Goal: Task Accomplishment & Management: Manage account settings

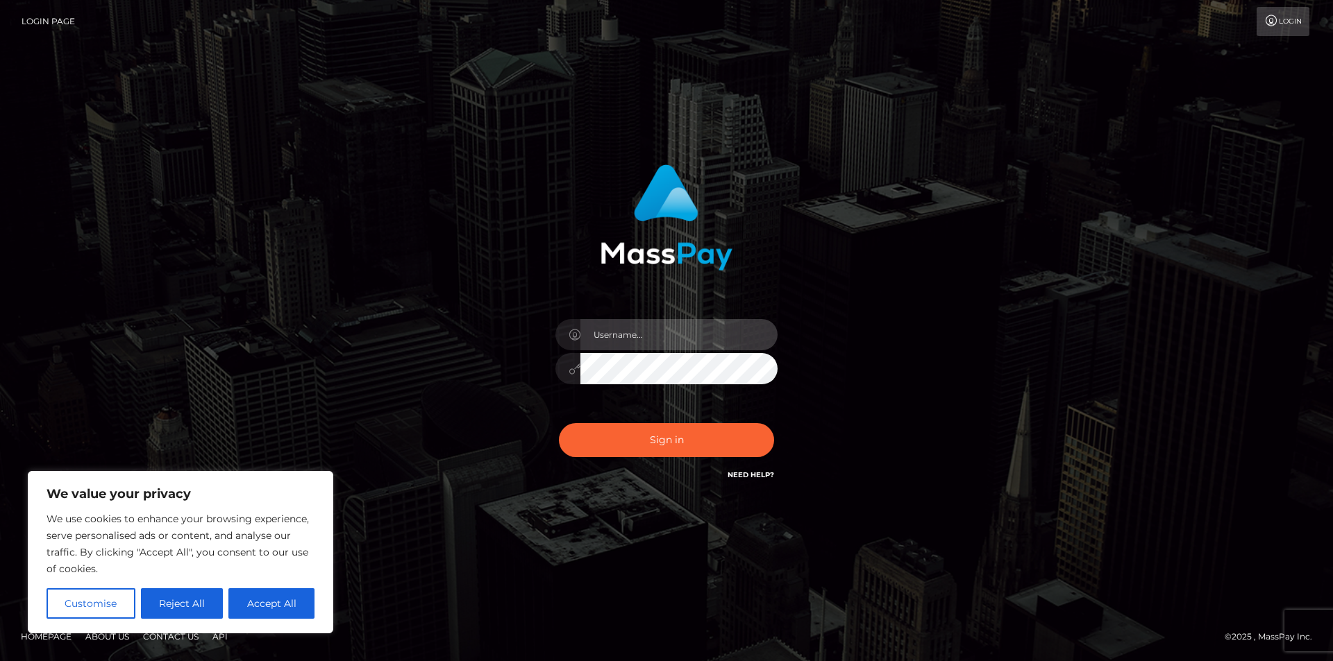
click at [673, 349] on input "text" at bounding box center [678, 334] width 197 height 31
type input "[EMAIL_ADDRESS][DOMAIN_NAME]"
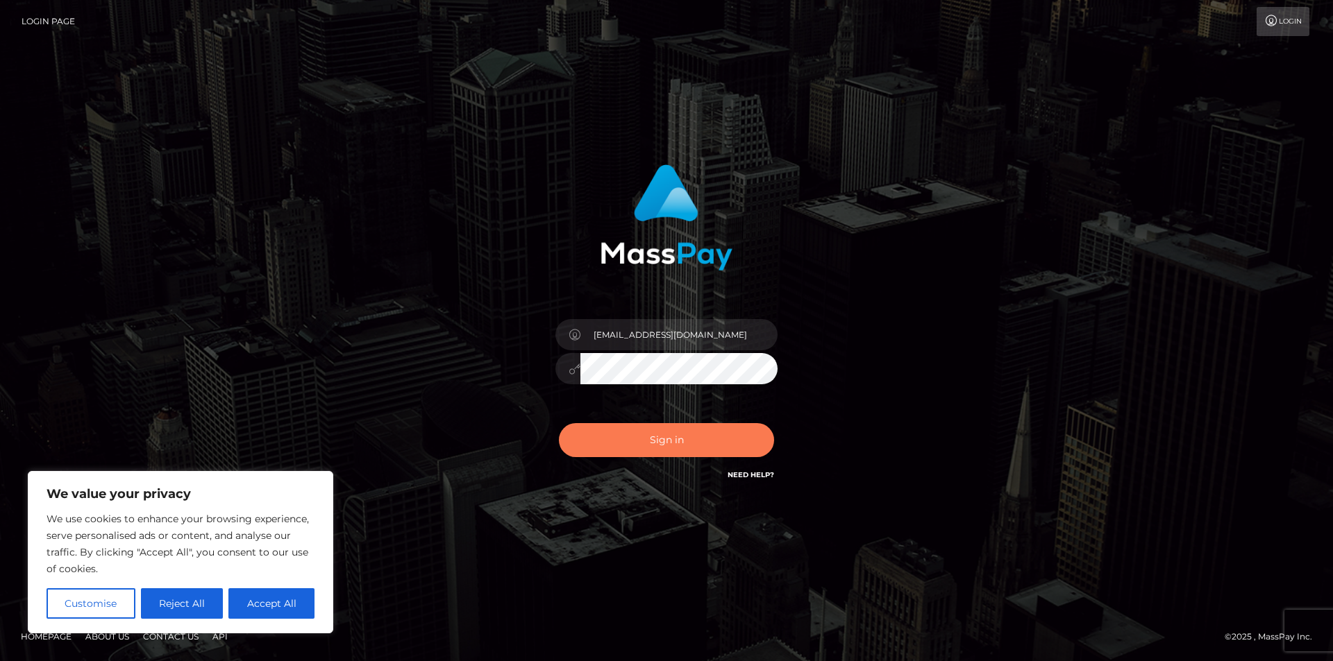
click at [689, 440] on button "Sign in" at bounding box center [666, 440] width 215 height 34
click at [689, 440] on div "Sign in Need Help?" at bounding box center [666, 446] width 243 height 62
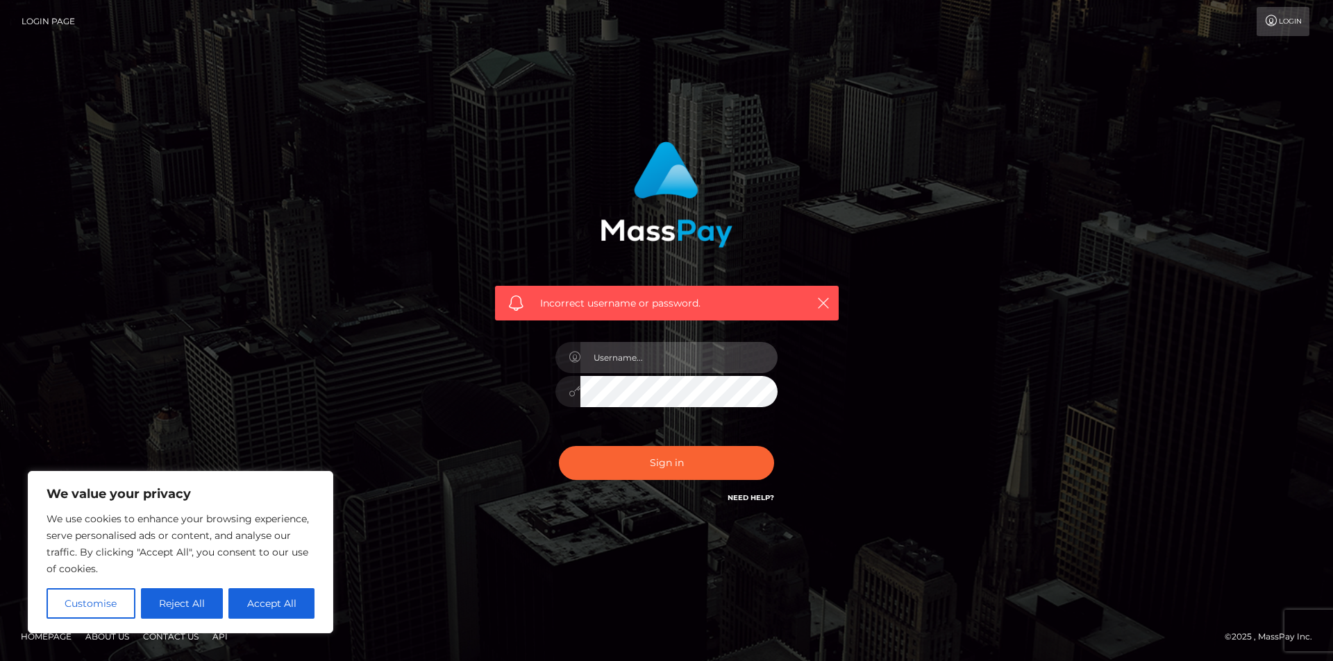
click at [652, 357] on input "text" at bounding box center [678, 357] width 197 height 31
type input "[EMAIL_ADDRESS][DOMAIN_NAME]"
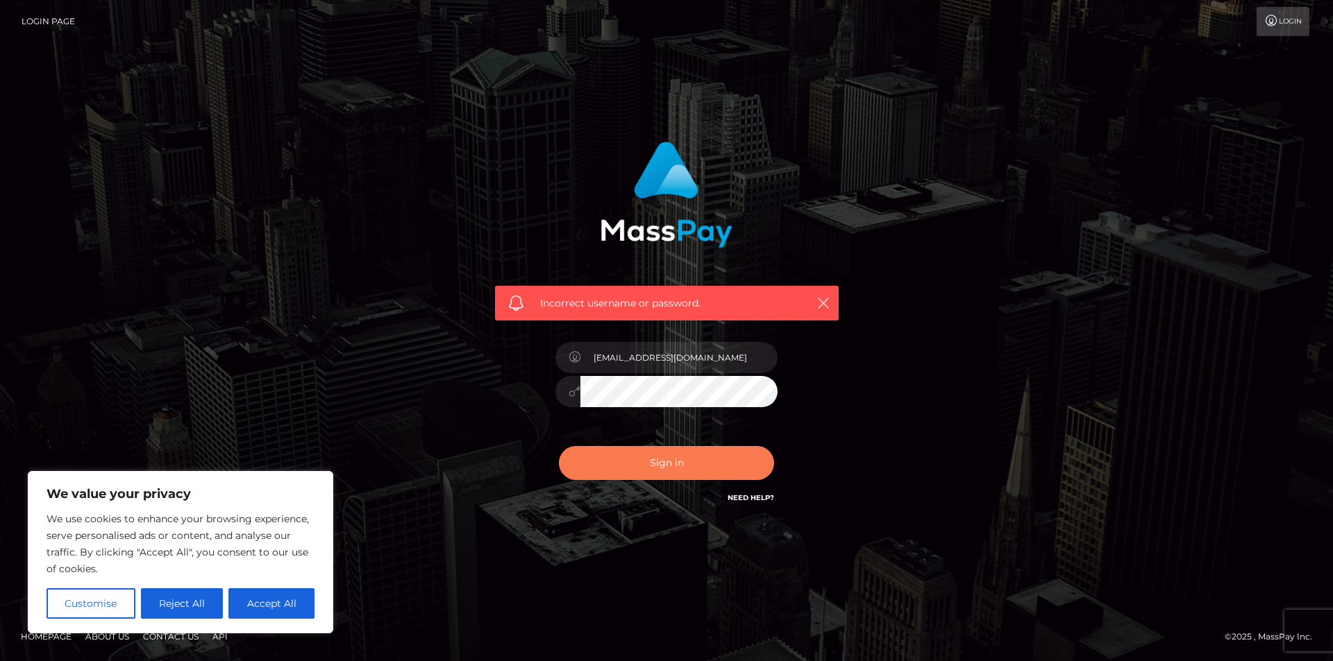
click at [588, 454] on button "Sign in" at bounding box center [666, 463] width 215 height 34
click at [588, 454] on div "Sign in Need Help?" at bounding box center [666, 469] width 243 height 62
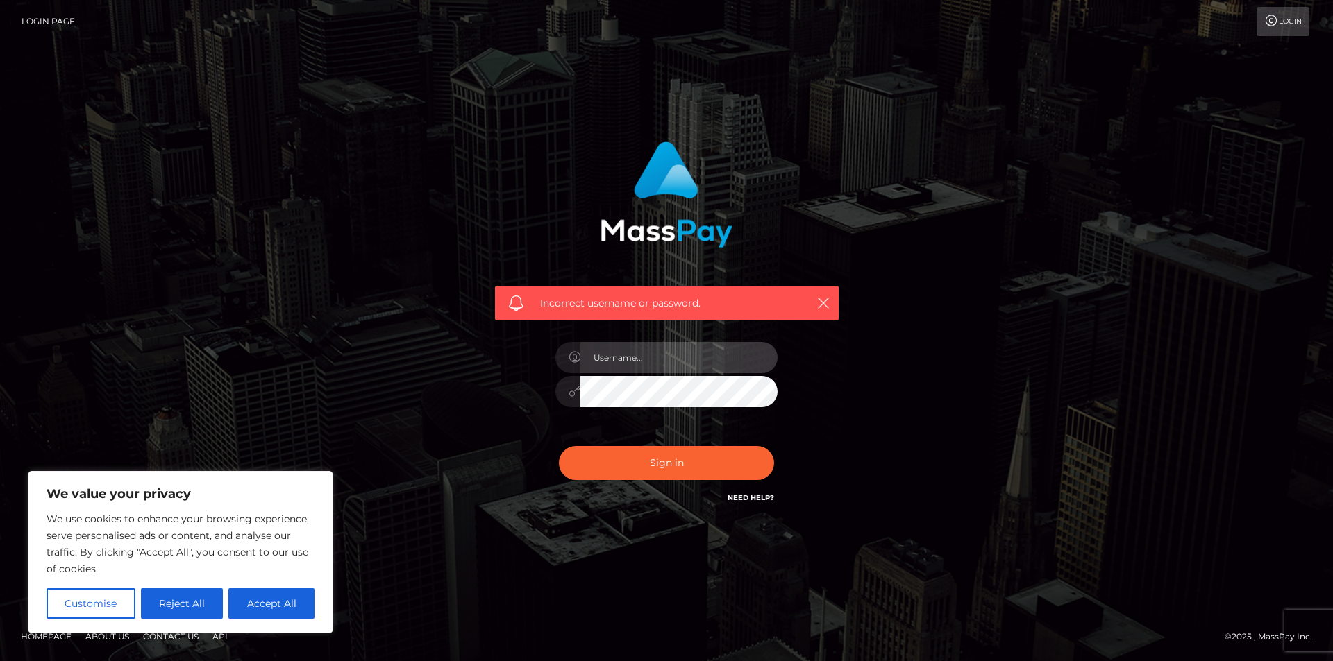
click at [660, 365] on input "text" at bounding box center [678, 357] width 197 height 31
type input "[EMAIL_ADDRESS][DOMAIN_NAME]"
click at [575, 391] on icon at bounding box center [574, 391] width 12 height 11
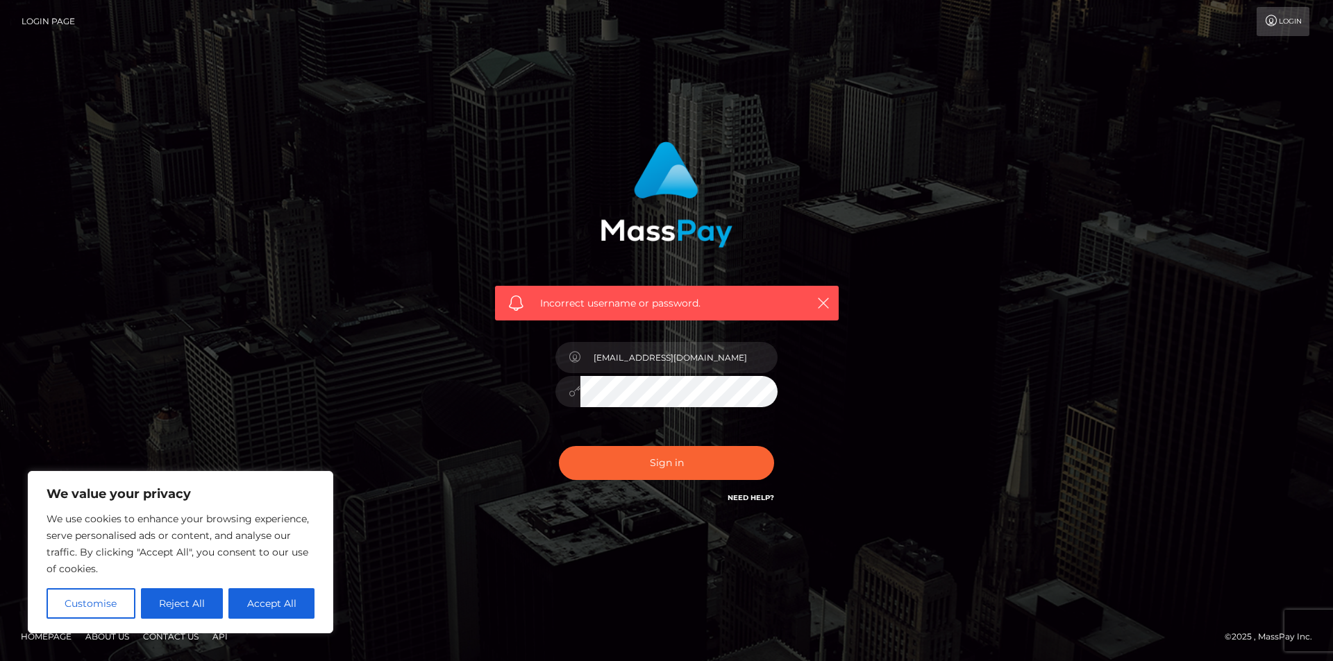
click at [559, 446] on button "Sign in" at bounding box center [666, 463] width 215 height 34
click at [675, 348] on input "text" at bounding box center [678, 357] width 197 height 31
click at [644, 369] on input "text" at bounding box center [678, 357] width 197 height 31
click at [685, 362] on input "text" at bounding box center [678, 357] width 197 height 31
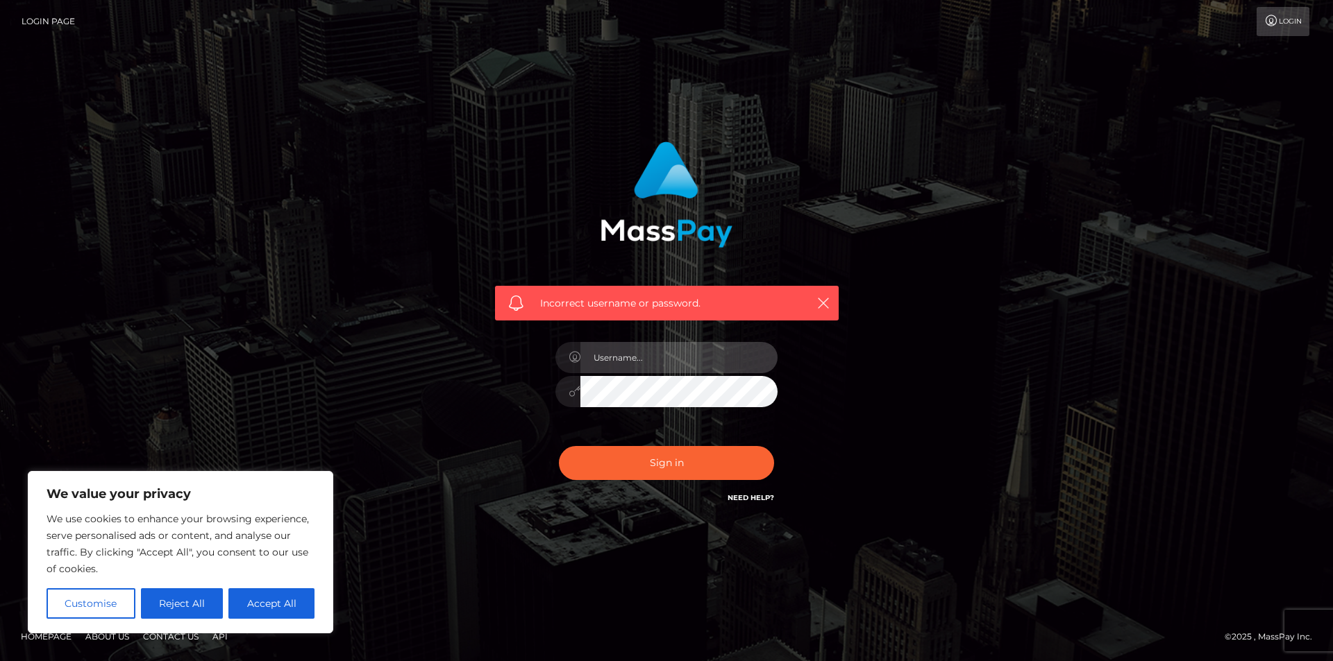
type input "[EMAIL_ADDRESS][DOMAIN_NAME]"
click at [559, 446] on button "Sign in" at bounding box center [666, 463] width 215 height 34
click at [649, 410] on div at bounding box center [666, 385] width 243 height 106
click at [666, 361] on input "text" at bounding box center [678, 357] width 197 height 31
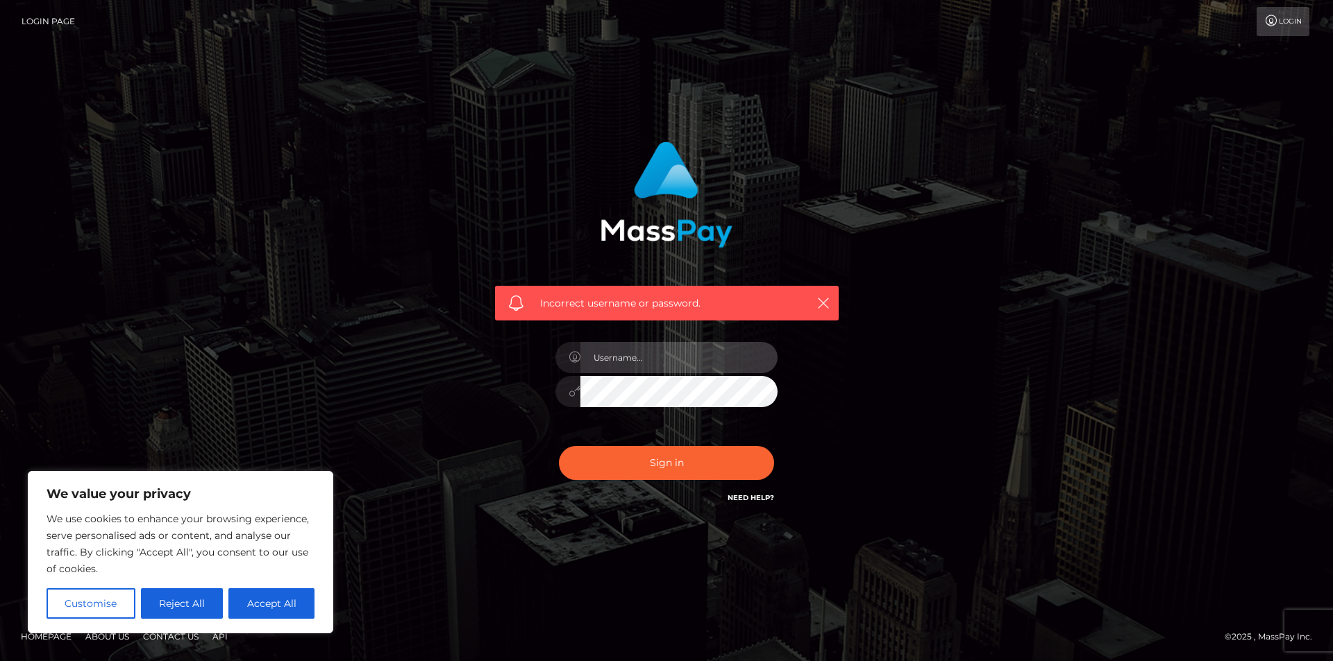
type input "[EMAIL_ADDRESS][DOMAIN_NAME]"
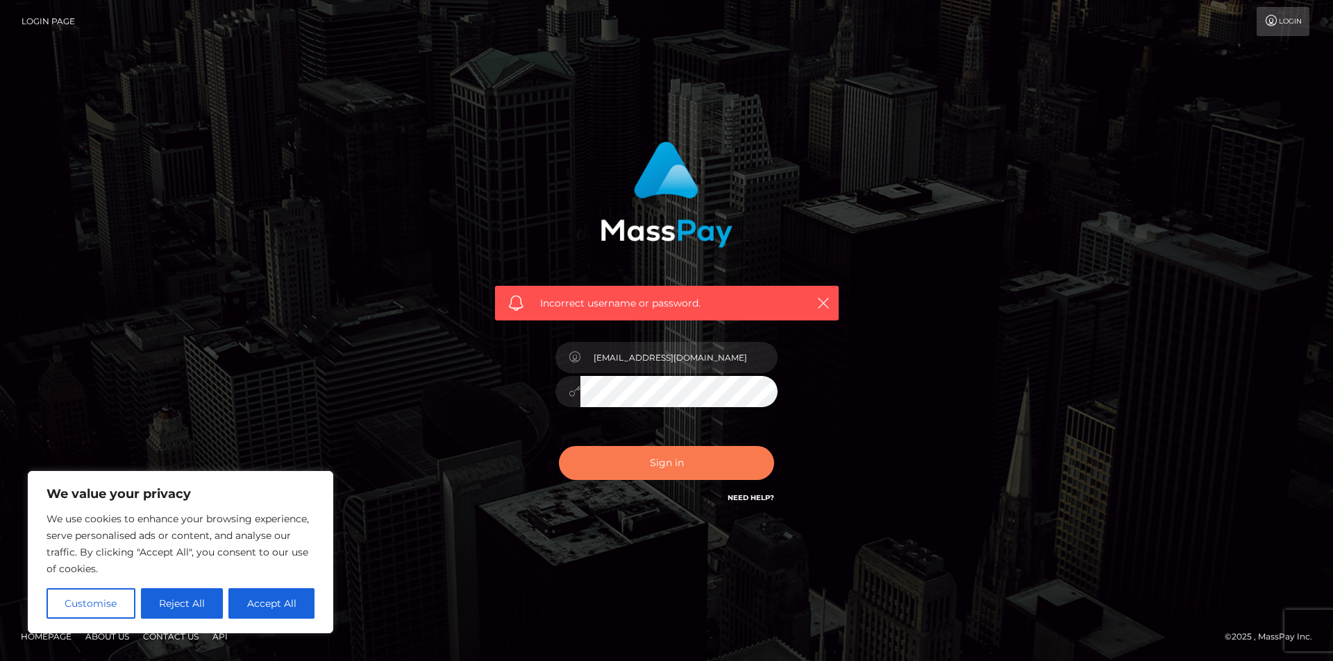
click at [620, 459] on button "Sign in" at bounding box center [666, 463] width 215 height 34
click at [620, 459] on div "Sign in Need Help?" at bounding box center [666, 469] width 243 height 62
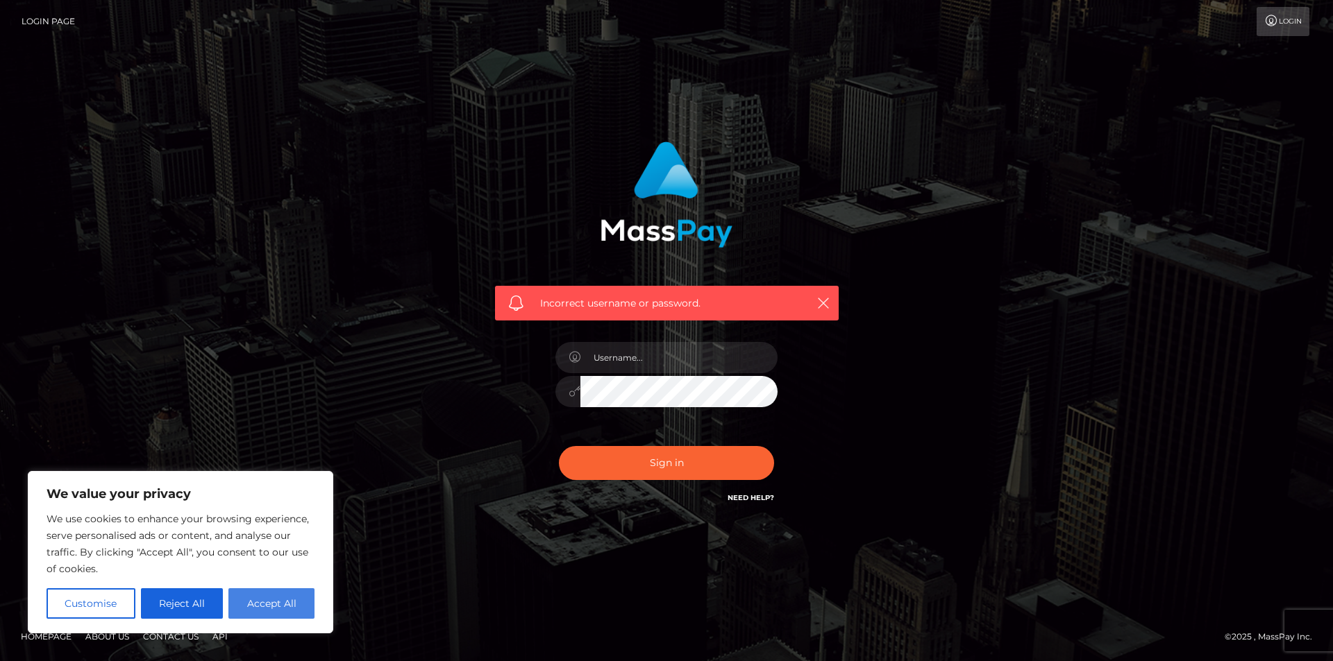
click at [301, 599] on button "Accept All" at bounding box center [271, 604] width 86 height 31
checkbox input "true"
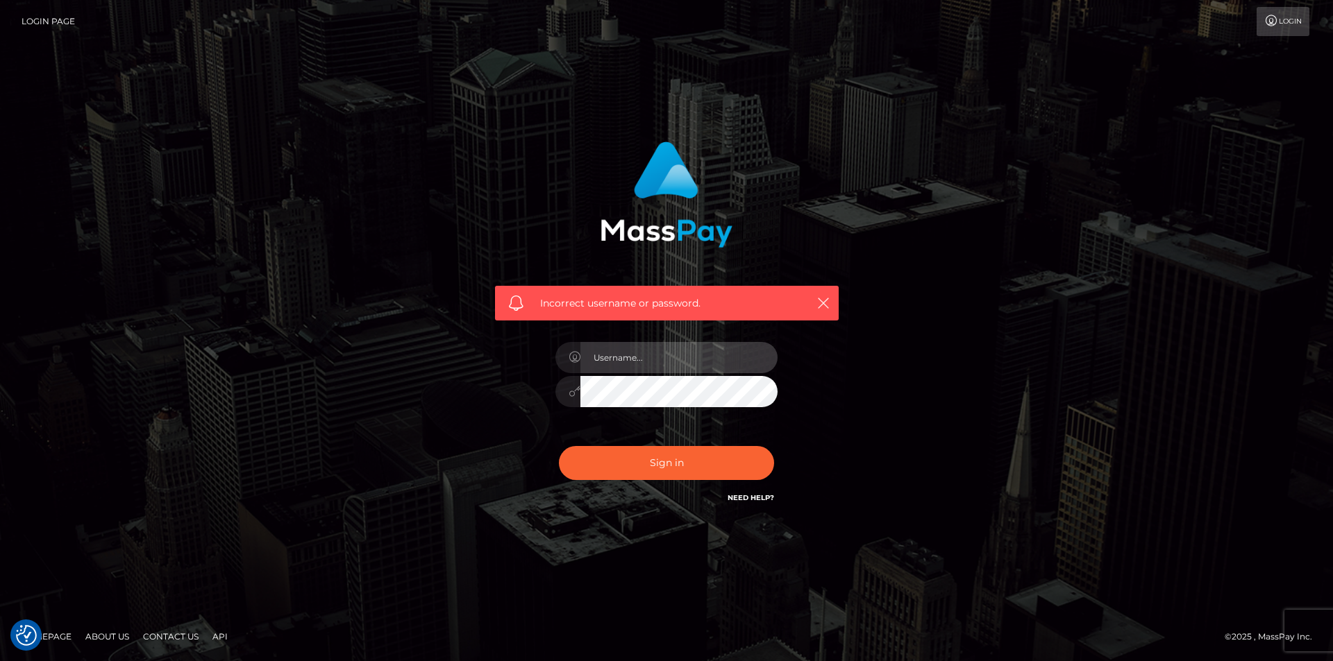
click at [645, 358] on input "text" at bounding box center [678, 357] width 197 height 31
type input "[EMAIL_ADDRESS][DOMAIN_NAME]"
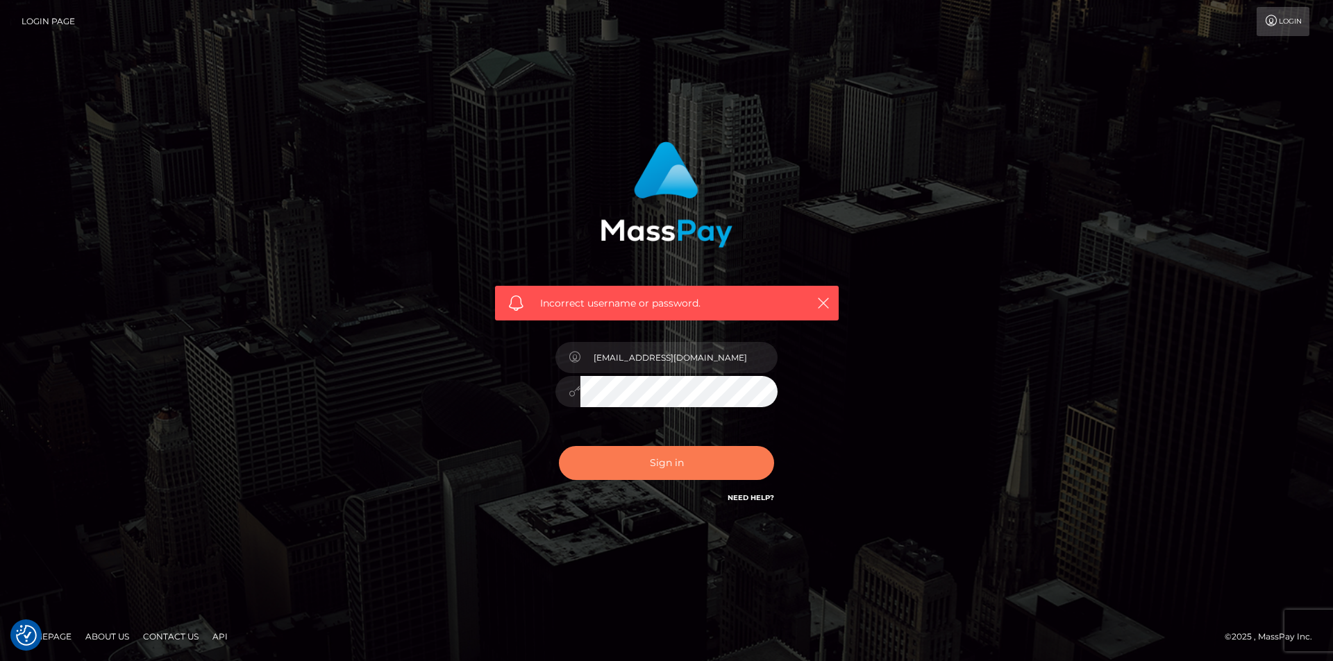
click at [630, 467] on button "Sign in" at bounding box center [666, 463] width 215 height 34
click at [630, 467] on div "Sign in Need Help?" at bounding box center [666, 469] width 243 height 62
drag, startPoint x: 1119, startPoint y: 155, endPoint x: 1296, endPoint y: 27, distance: 218.7
click at [1307, 20] on div "Login Page Login" at bounding box center [666, 21] width 1310 height 29
click at [1291, 29] on link "Login" at bounding box center [1282, 21] width 53 height 29
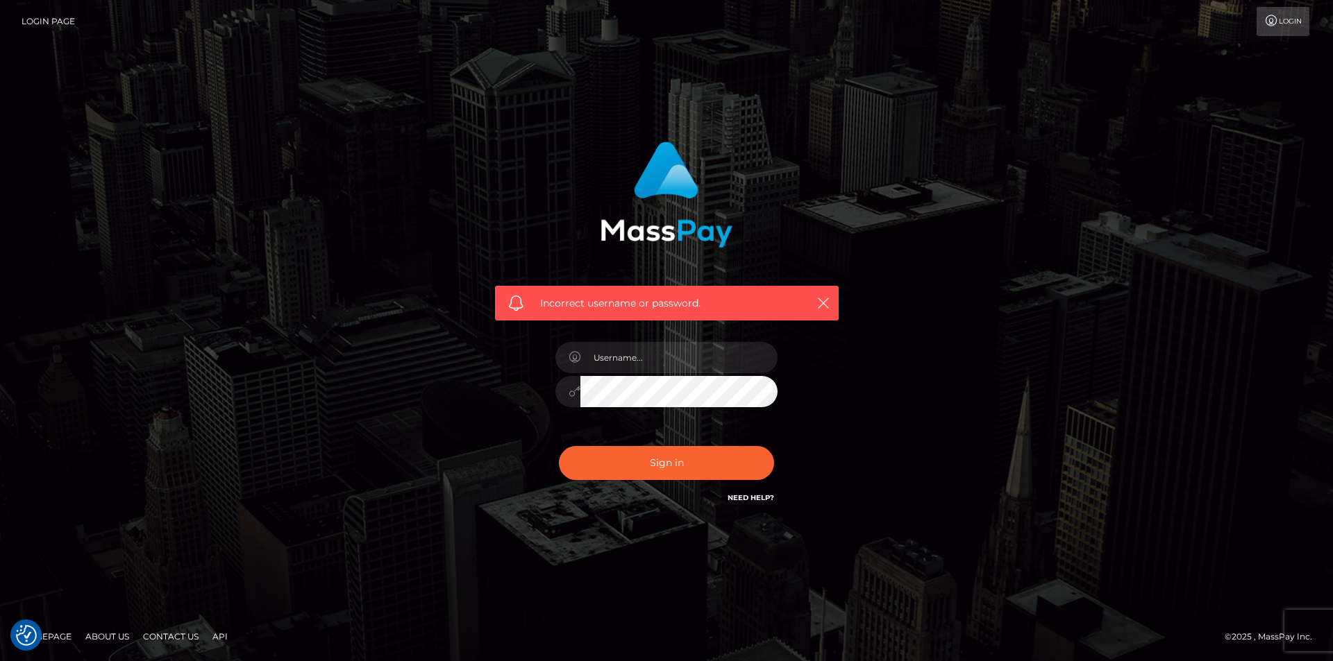
click at [1291, 29] on link "Login" at bounding box center [1282, 21] width 53 height 29
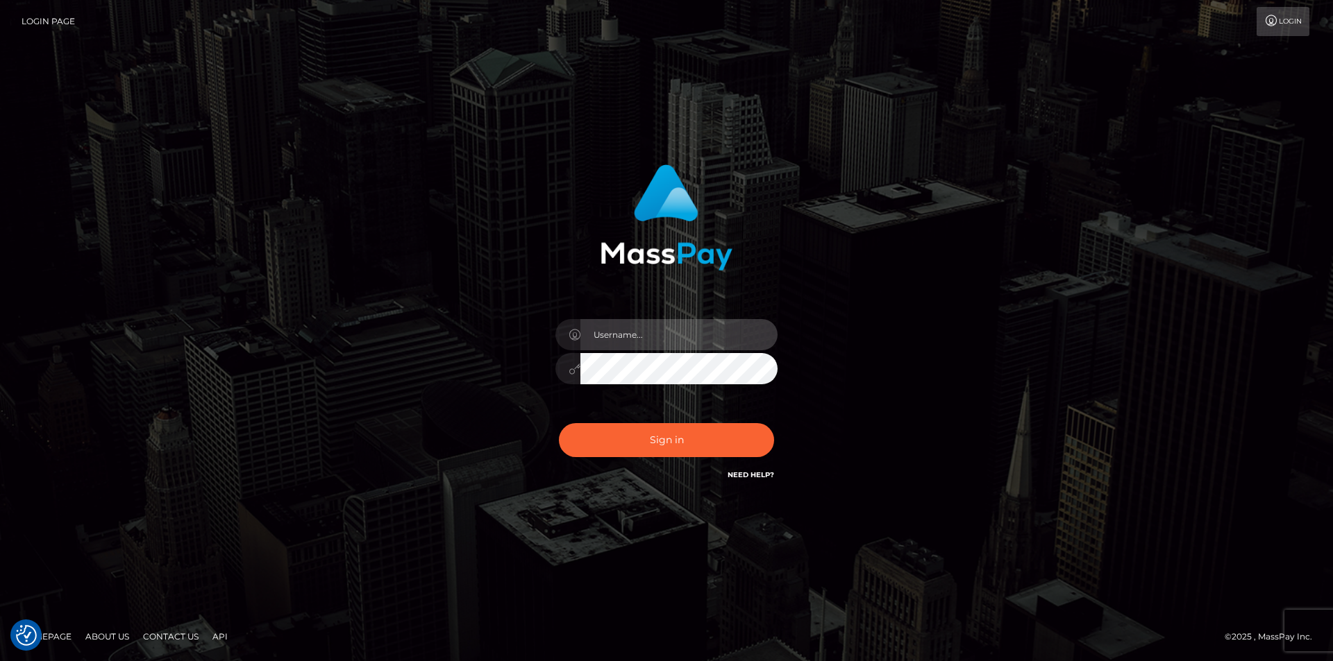
click at [657, 344] on input "text" at bounding box center [678, 334] width 197 height 31
type input "[EMAIL_ADDRESS][DOMAIN_NAME]"
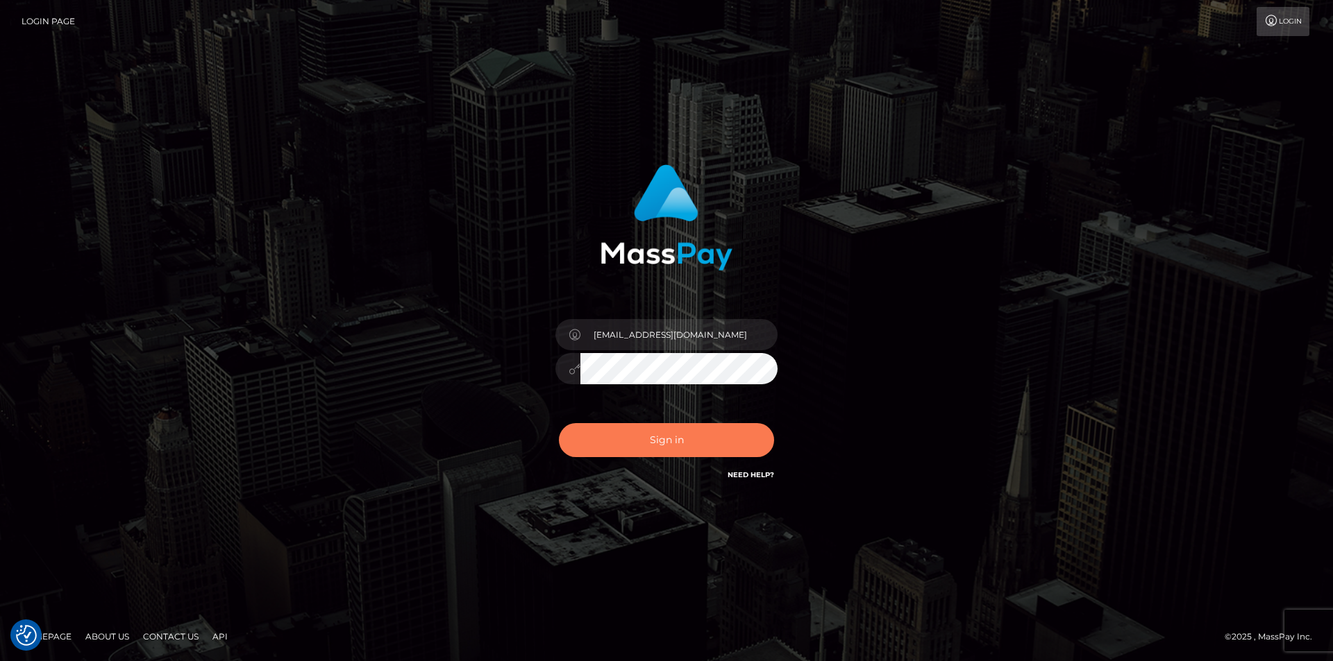
click at [597, 430] on button "Sign in" at bounding box center [666, 440] width 215 height 34
click at [597, 430] on div "Sign in Need Help?" at bounding box center [666, 446] width 243 height 62
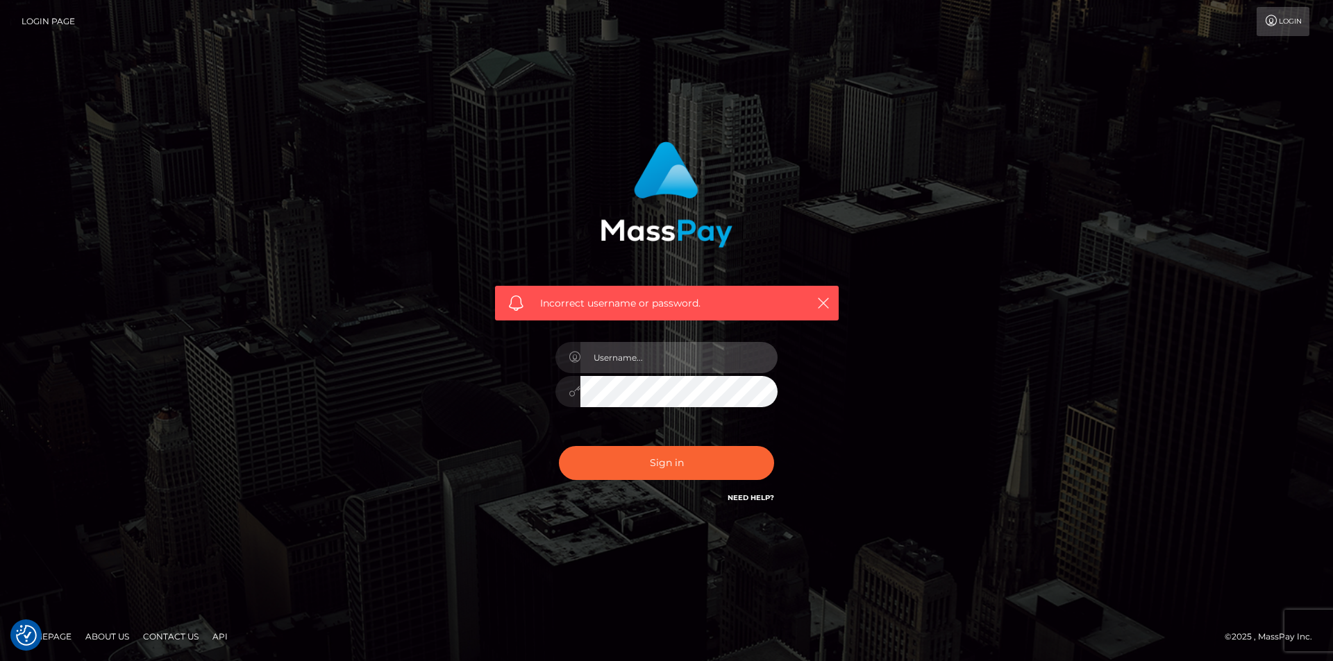
click at [643, 359] on input "text" at bounding box center [678, 357] width 197 height 31
type input "melissakoya"
click at [629, 485] on div "Sign in Need Help?" at bounding box center [666, 469] width 243 height 62
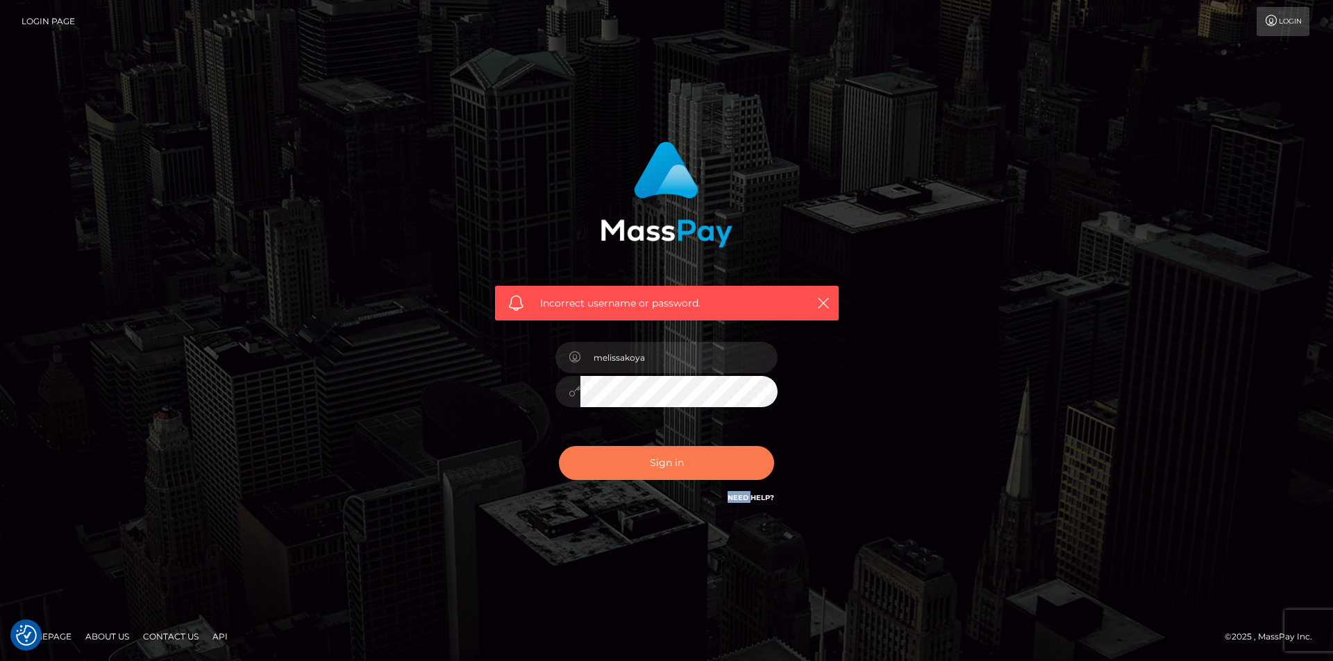
click at [639, 478] on button "Sign in" at bounding box center [666, 463] width 215 height 34
click at [745, 514] on div "Incorrect username or password." at bounding box center [666, 323] width 364 height 385
click at [749, 496] on link "Need Help?" at bounding box center [750, 498] width 47 height 9
click at [543, 566] on div "Incorrect username or password." at bounding box center [666, 330] width 1333 height 607
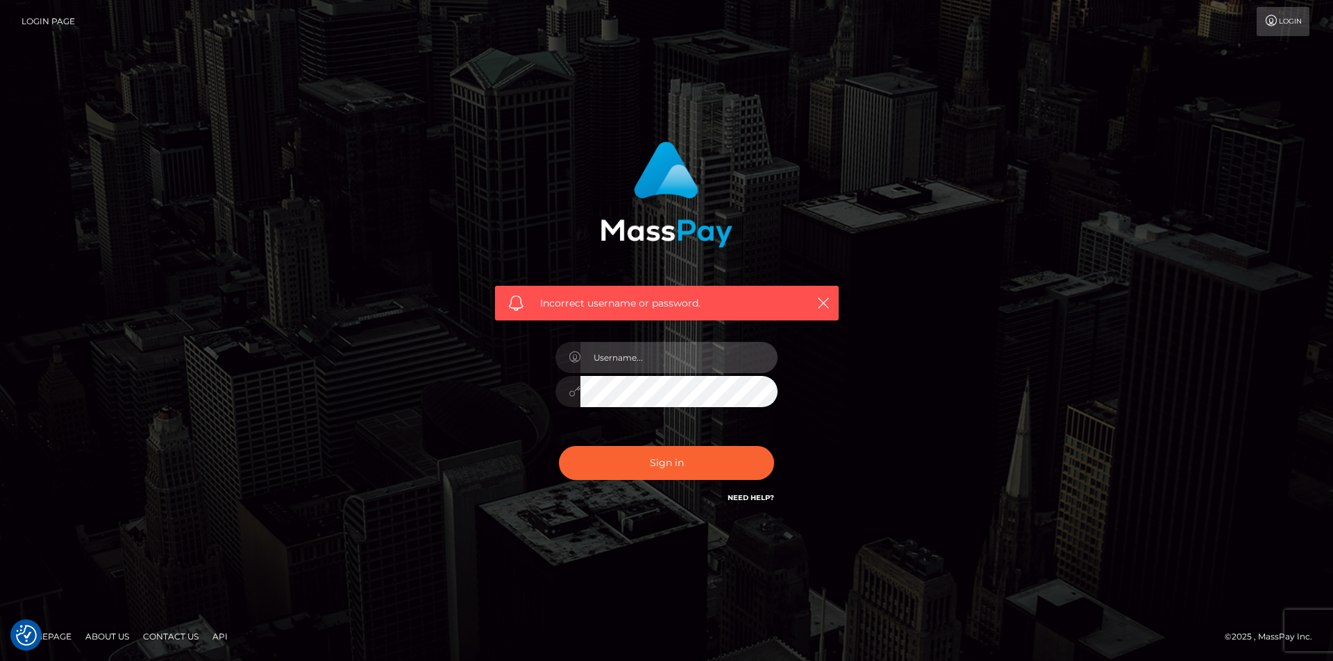
click at [698, 369] on input "text" at bounding box center [678, 357] width 197 height 31
type input "[EMAIL_ADDRESS][DOMAIN_NAME]"
click at [700, 408] on div "[EMAIL_ADDRESS][DOMAIN_NAME]" at bounding box center [666, 385] width 243 height 106
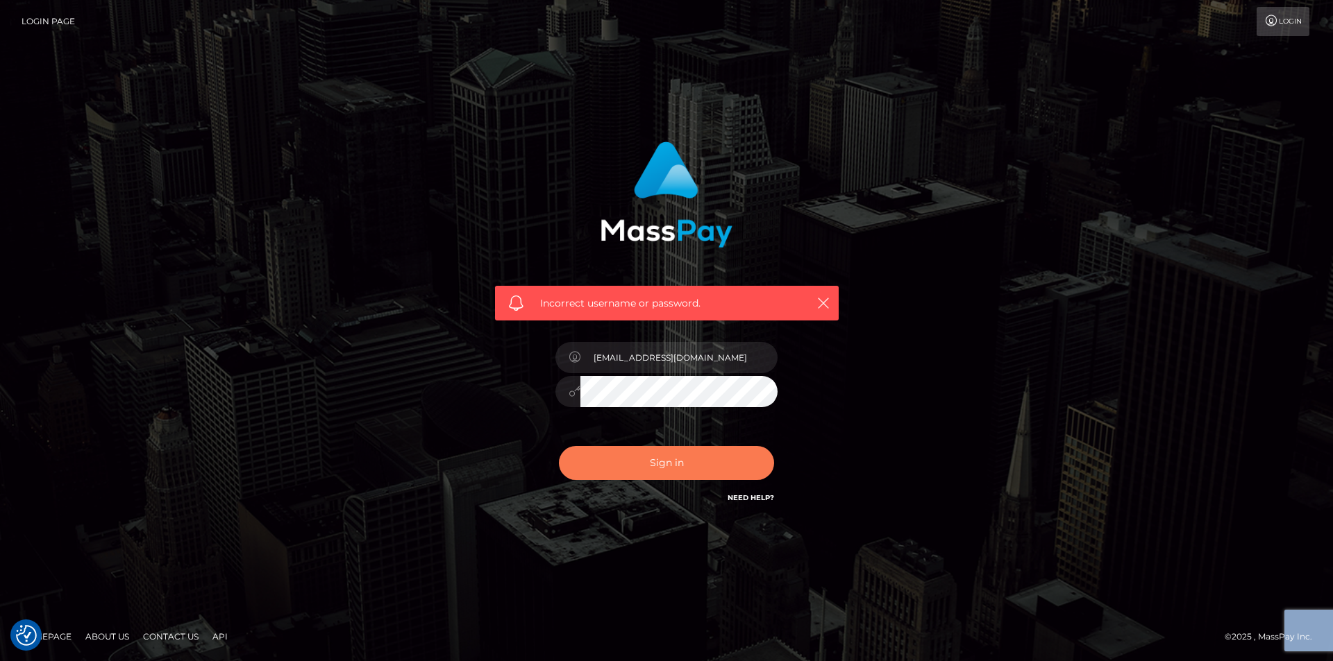
click at [684, 466] on button "Sign in" at bounding box center [666, 463] width 215 height 34
click at [684, 466] on div "Sign in Need Help?" at bounding box center [666, 469] width 243 height 62
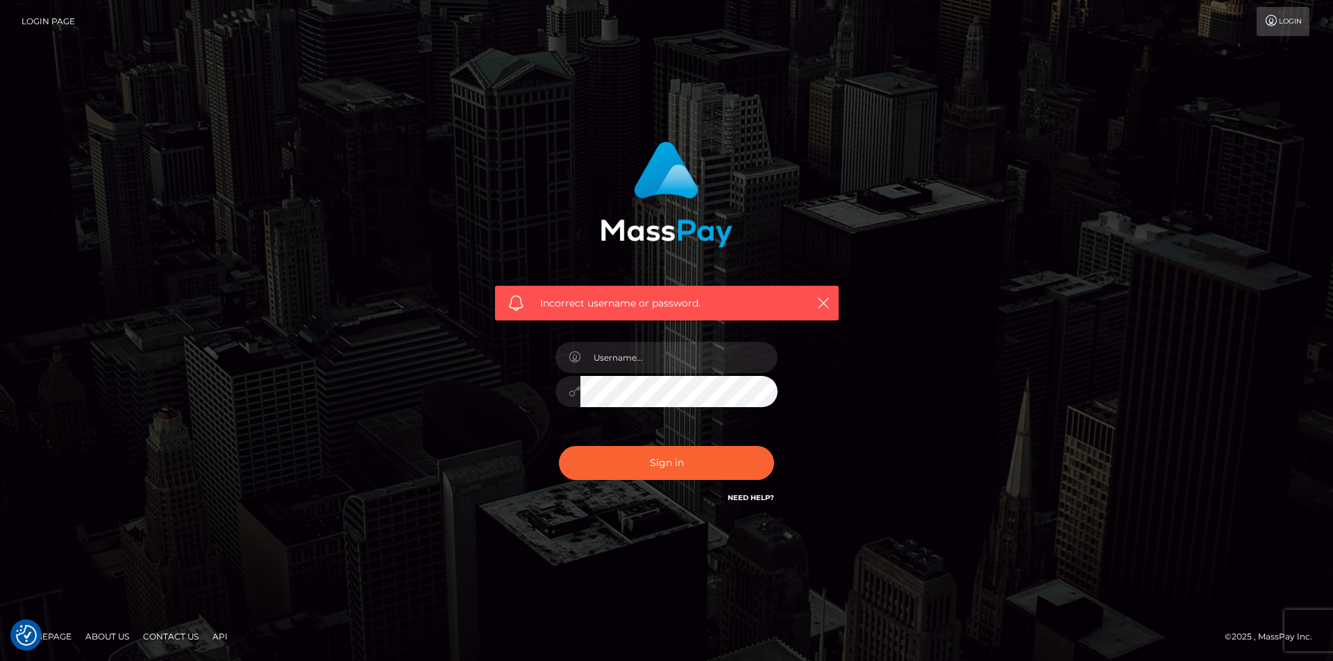
click at [686, 339] on div at bounding box center [666, 385] width 243 height 106
click at [686, 341] on div at bounding box center [666, 385] width 243 height 106
drag, startPoint x: 686, startPoint y: 341, endPoint x: 686, endPoint y: 348, distance: 7.6
click at [686, 342] on div at bounding box center [666, 385] width 243 height 106
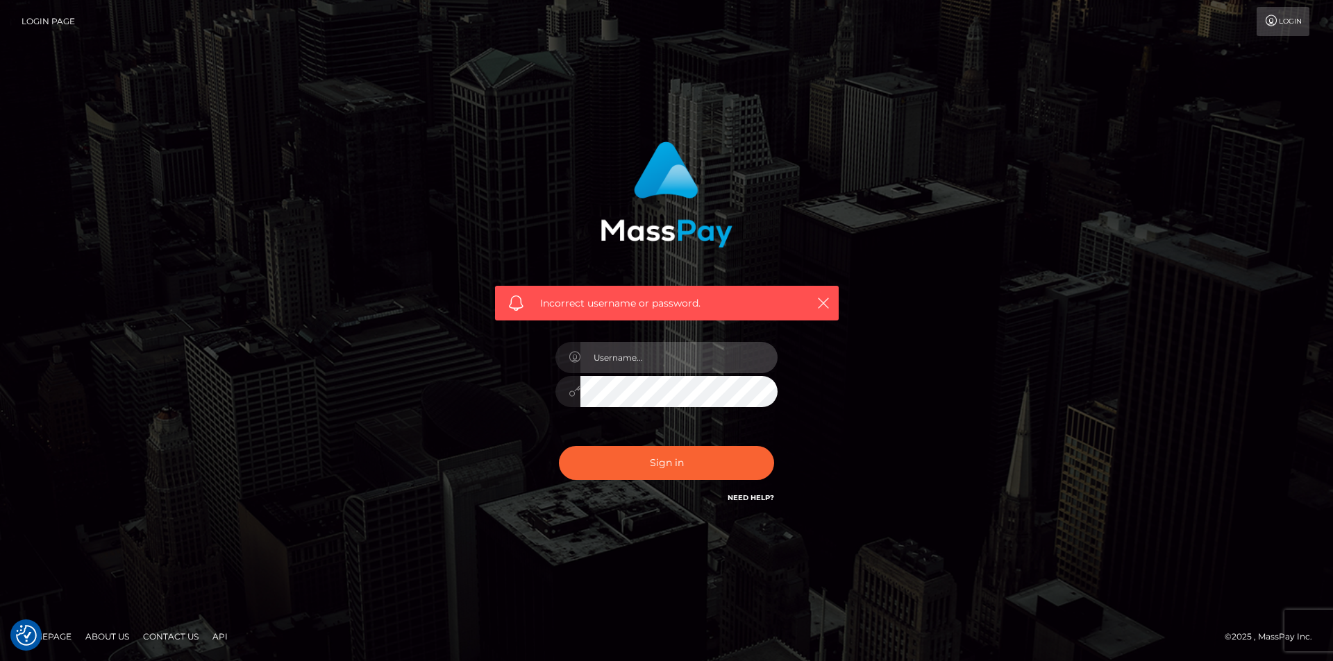
type input "[EMAIL_ADDRESS][DOMAIN_NAME]"
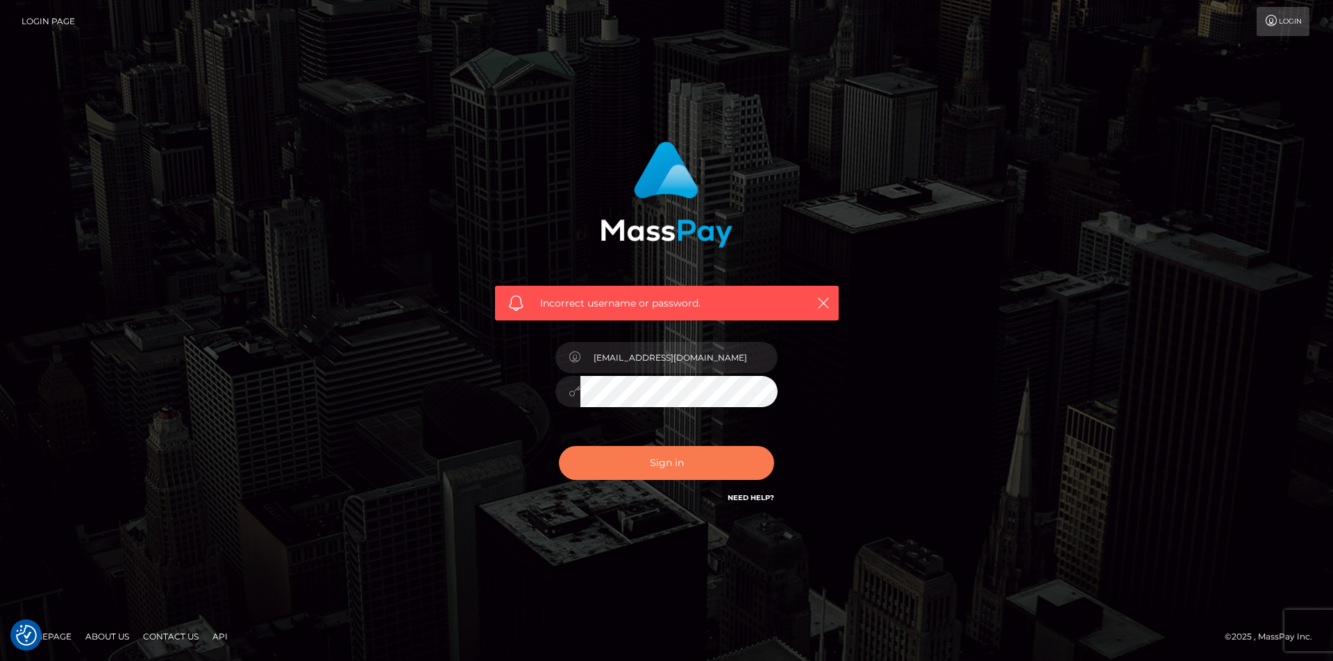
click at [657, 472] on button "Sign in" at bounding box center [666, 463] width 215 height 34
click at [453, 537] on div "Incorrect username or password." at bounding box center [666, 330] width 1333 height 607
click at [766, 491] on h6 "Need Help?" at bounding box center [750, 497] width 47 height 12
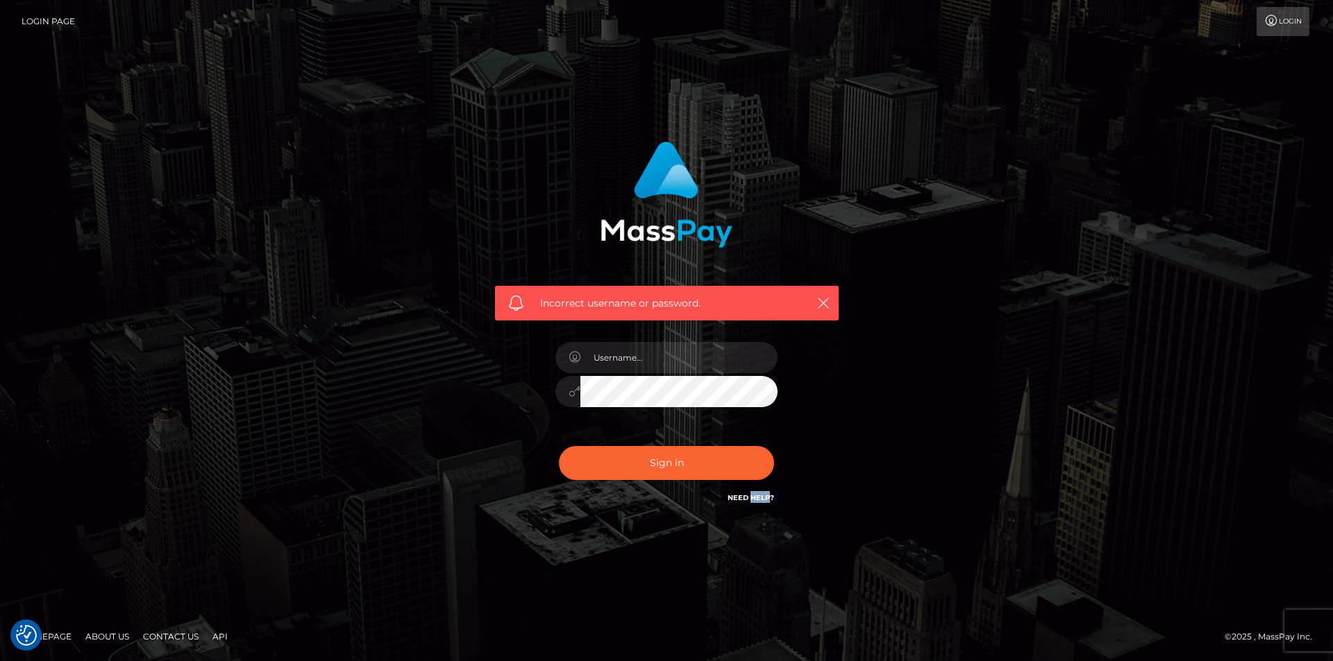
click at [764, 500] on link "Need Help?" at bounding box center [750, 498] width 47 height 9
drag, startPoint x: 802, startPoint y: 471, endPoint x: 726, endPoint y: 362, distance: 133.1
click at [726, 362] on input "text" at bounding box center [678, 357] width 197 height 31
type input "[EMAIL_ADDRESS][DOMAIN_NAME]"
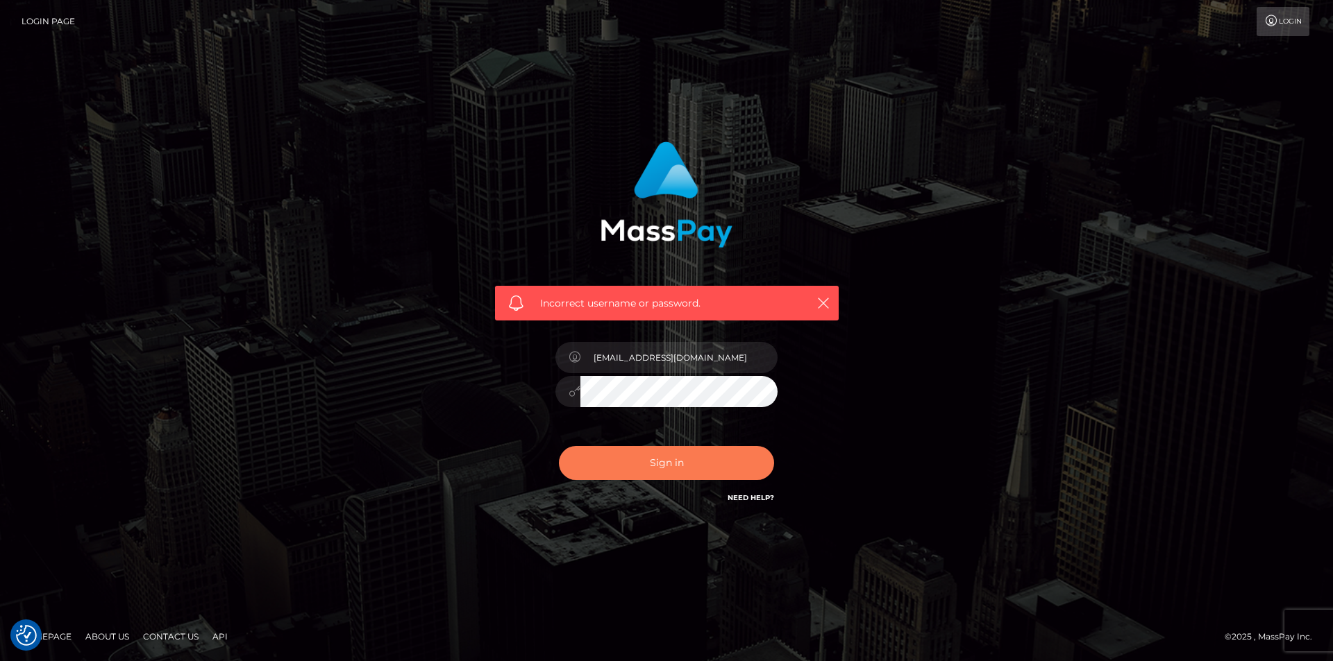
click at [739, 478] on button "Sign in" at bounding box center [666, 463] width 215 height 34
click at [739, 478] on div "Sign in Need Help?" at bounding box center [666, 469] width 243 height 62
click at [739, 469] on button "Sign in" at bounding box center [666, 463] width 215 height 34
click at [647, 337] on div at bounding box center [666, 385] width 243 height 106
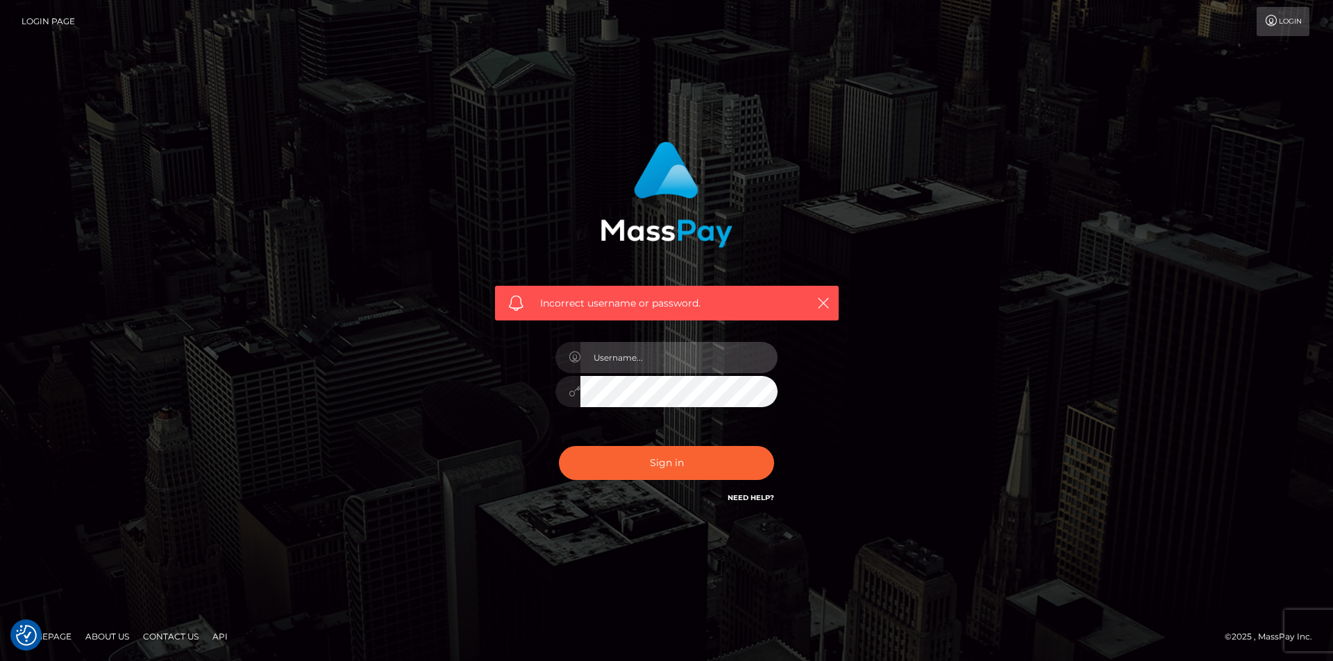
click at [649, 349] on input "text" at bounding box center [678, 357] width 197 height 31
type input "[EMAIL_ADDRESS][DOMAIN_NAME]"
drag, startPoint x: 732, startPoint y: 163, endPoint x: 717, endPoint y: 271, distance: 108.7
click at [732, 163] on div "Incorrect username or password." at bounding box center [666, 225] width 364 height 189
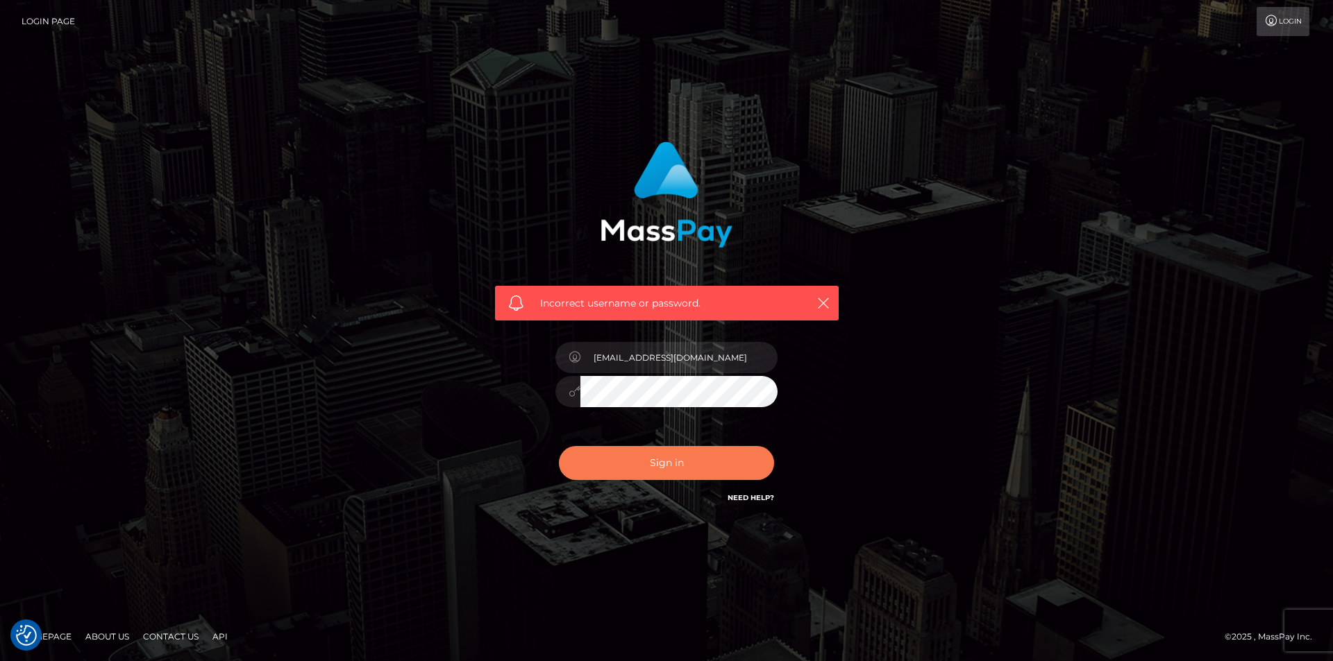
click at [694, 455] on button "Sign in" at bounding box center [666, 463] width 215 height 34
click at [694, 455] on div "Sign in Need Help?" at bounding box center [666, 469] width 243 height 62
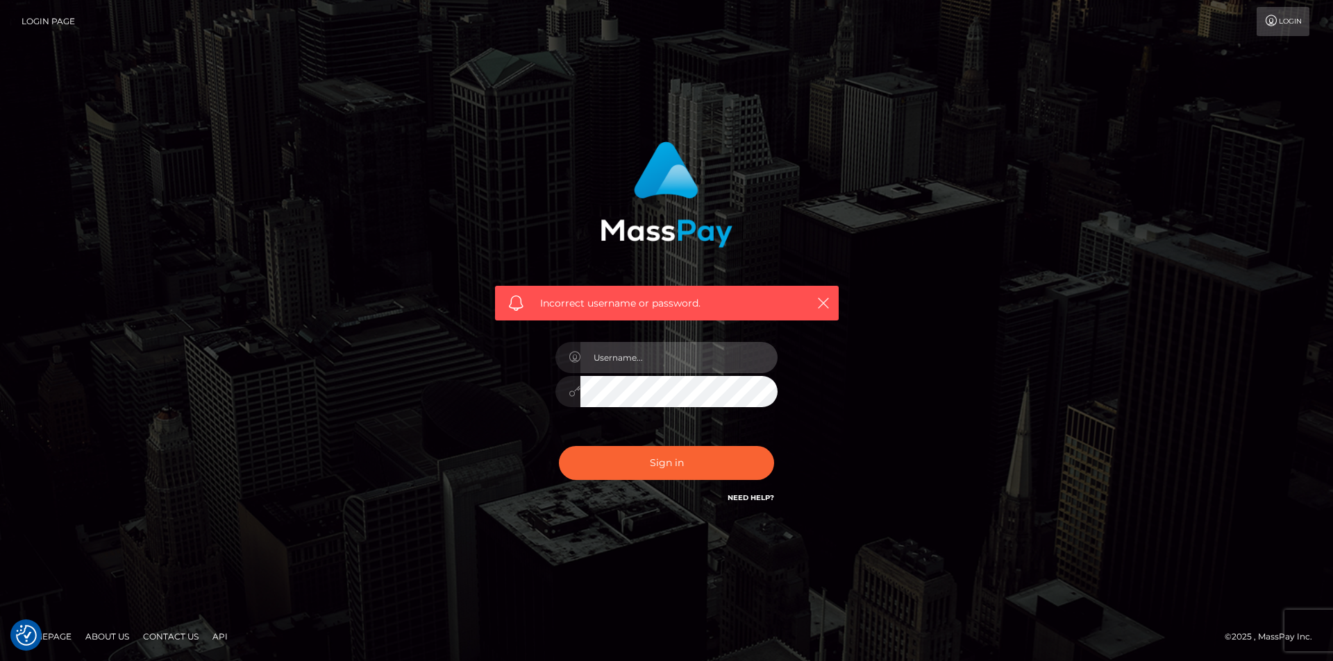
click at [696, 343] on input "text" at bounding box center [678, 357] width 197 height 31
click at [677, 369] on input "1141446962" at bounding box center [678, 357] width 197 height 31
click at [639, 407] on div "1141446962" at bounding box center [666, 385] width 243 height 106
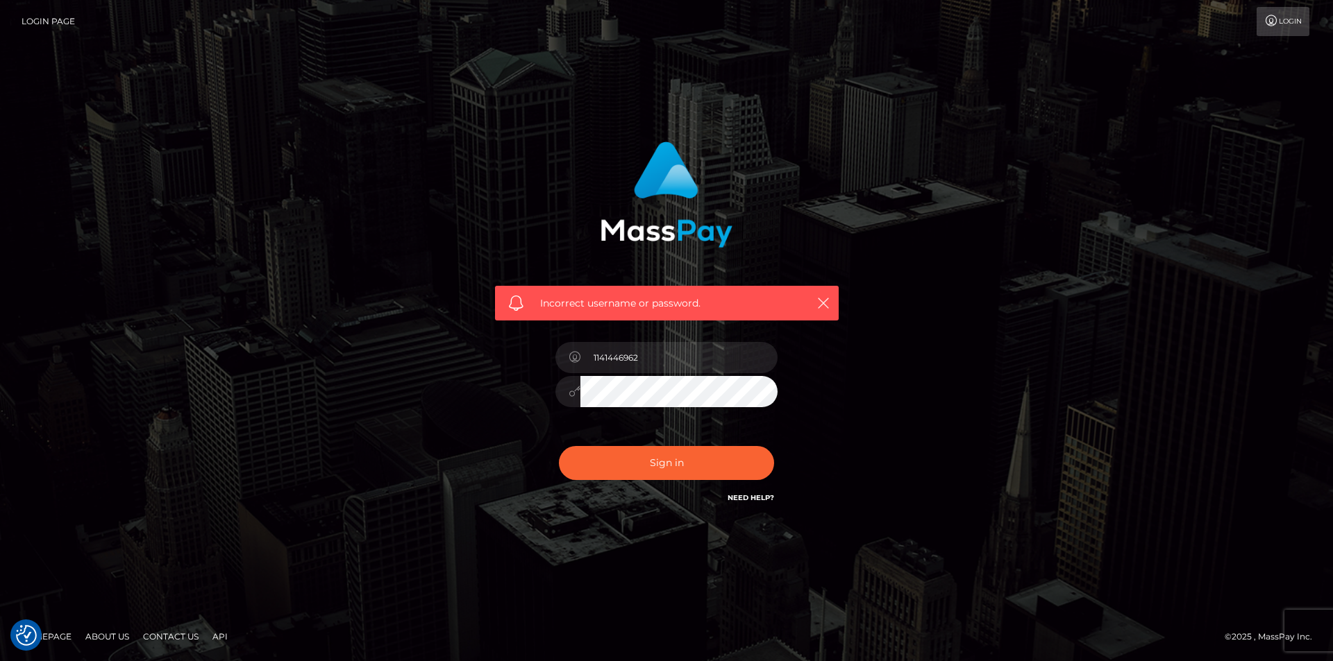
click at [639, 407] on div "1141446962" at bounding box center [666, 385] width 243 height 106
type input "[EMAIL_ADDRESS][DOMAIN_NAME]"
click at [704, 293] on div "Incorrect username or password." at bounding box center [667, 303] width 344 height 35
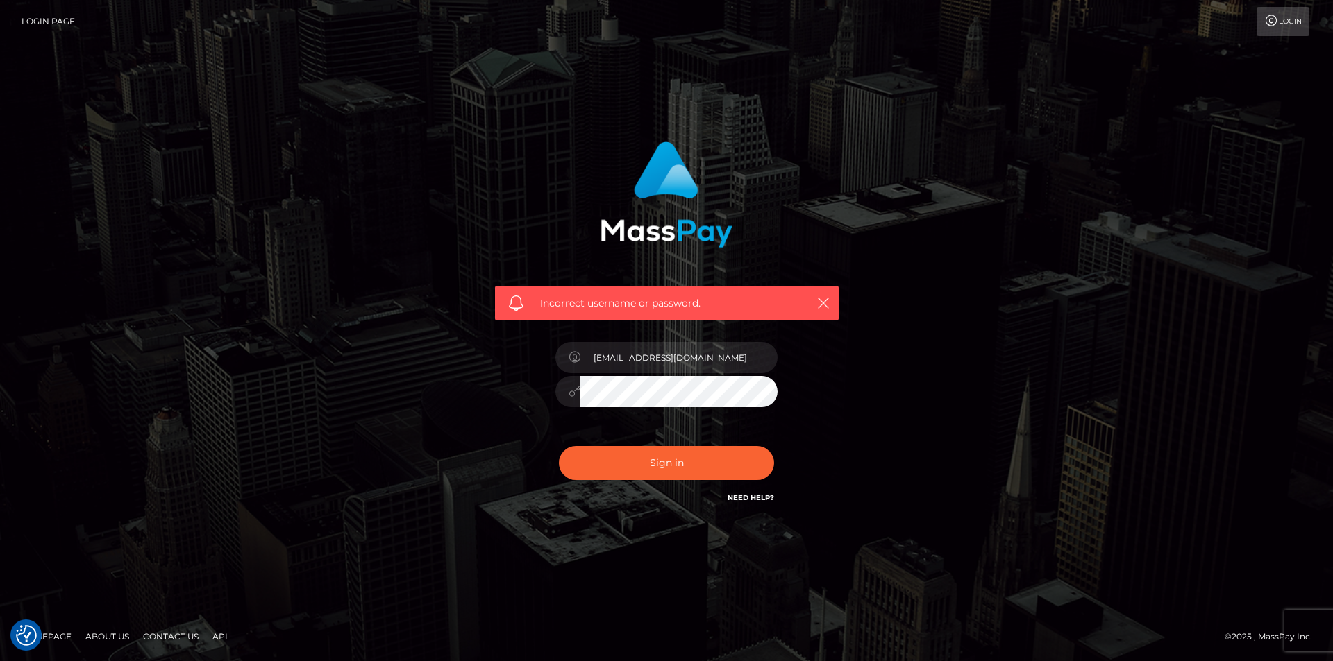
drag, startPoint x: 704, startPoint y: 293, endPoint x: 711, endPoint y: 287, distance: 9.4
click at [710, 290] on div "Incorrect username or password." at bounding box center [667, 303] width 344 height 35
click at [666, 194] on img at bounding box center [666, 195] width 132 height 106
click at [1286, 10] on link "Login" at bounding box center [1282, 21] width 53 height 29
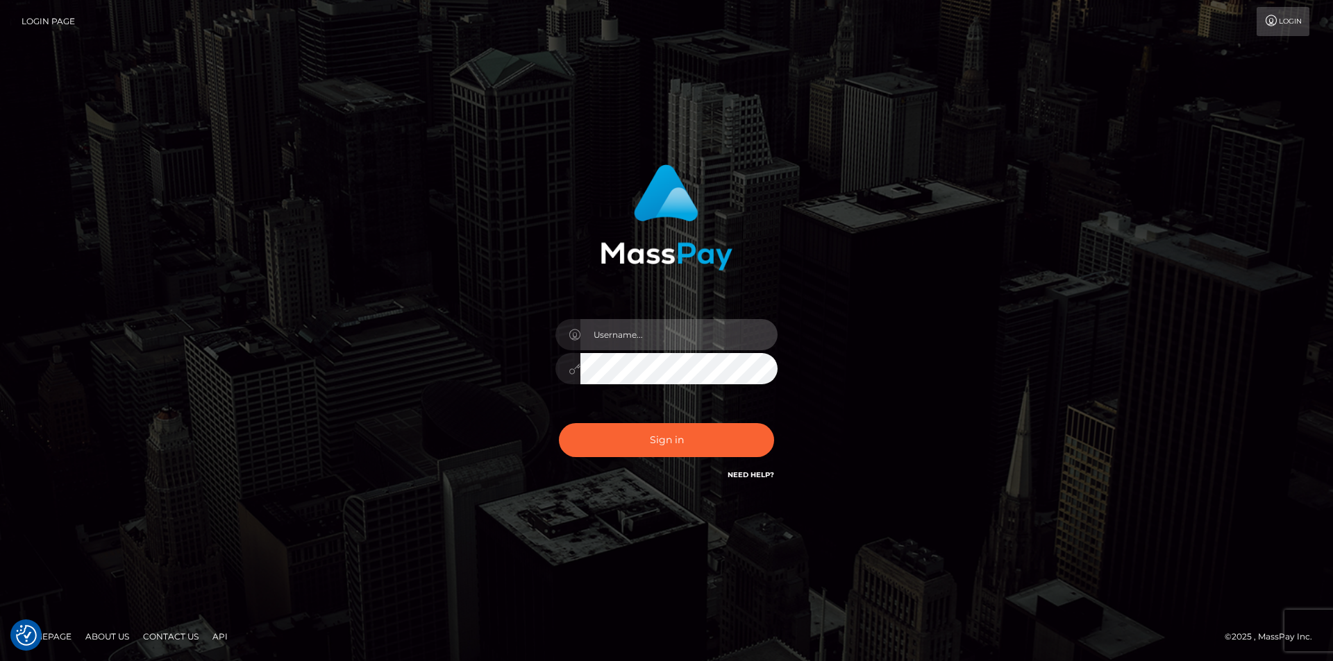
click at [639, 340] on input "text" at bounding box center [678, 334] width 197 height 31
click at [719, 326] on input "text" at bounding box center [678, 334] width 197 height 31
type input "melissakoya"
click at [559, 423] on button "Sign in" at bounding box center [666, 440] width 215 height 34
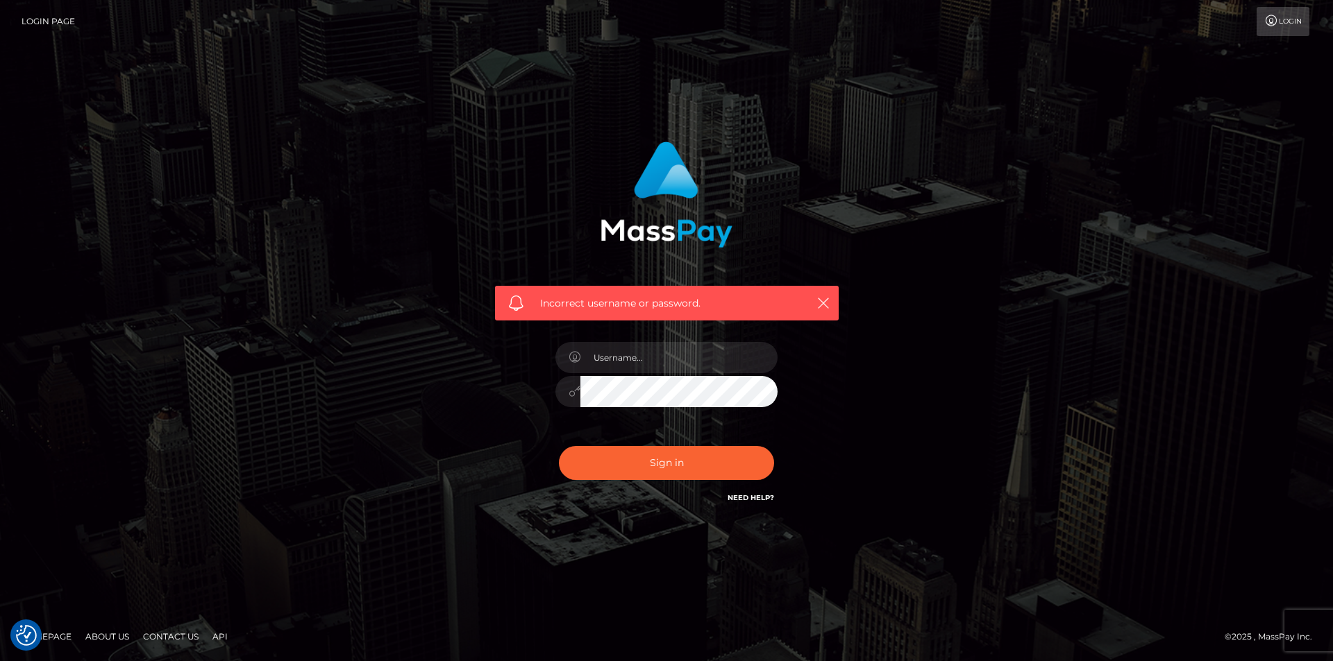
drag, startPoint x: 696, startPoint y: 432, endPoint x: 709, endPoint y: 410, distance: 24.9
click at [697, 426] on div at bounding box center [666, 385] width 243 height 106
click at [714, 404] on div at bounding box center [666, 385] width 243 height 106
click at [745, 350] on input "text" at bounding box center [678, 357] width 197 height 31
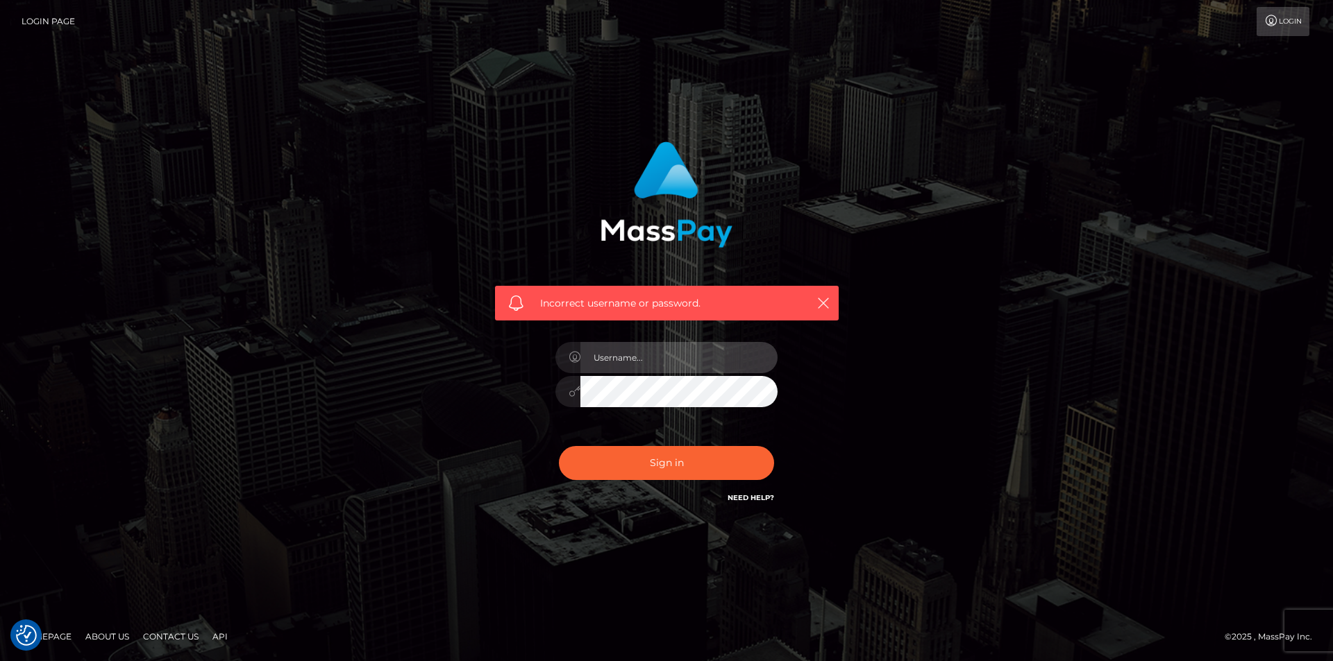
type input "[EMAIL_ADDRESS][DOMAIN_NAME]"
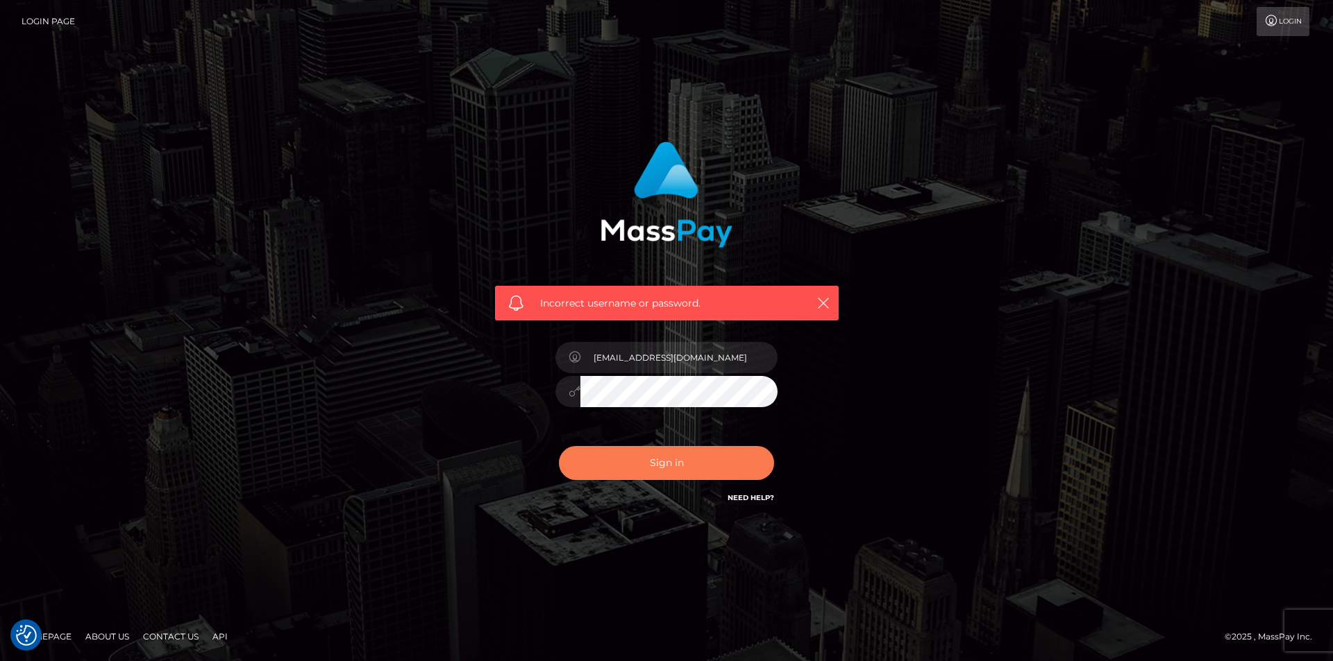
click at [700, 480] on button "Sign in" at bounding box center [666, 463] width 215 height 34
click at [700, 480] on div "Sign in Need Help?" at bounding box center [666, 469] width 243 height 62
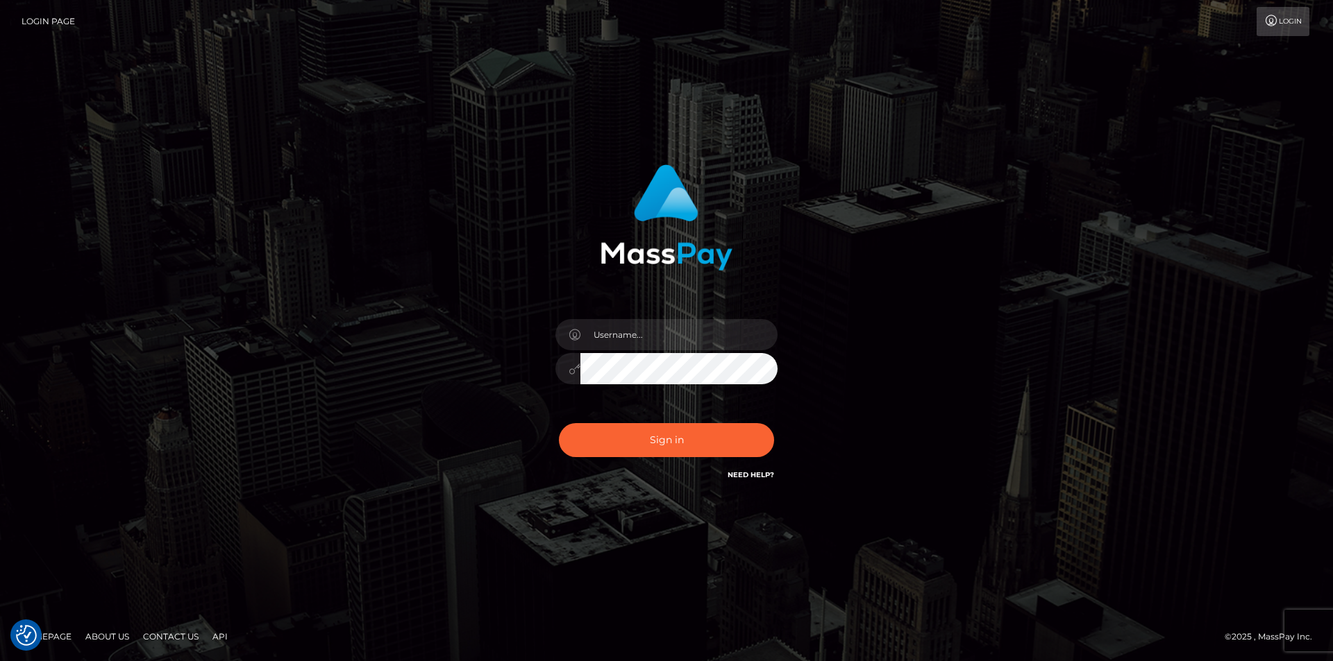
click at [759, 478] on link "Need Help?" at bounding box center [750, 475] width 47 height 9
click at [666, 322] on input "text" at bounding box center [678, 334] width 197 height 31
click at [666, 323] on input "text" at bounding box center [678, 334] width 197 height 31
click at [804, 348] on div "Sign in" at bounding box center [666, 323] width 364 height 339
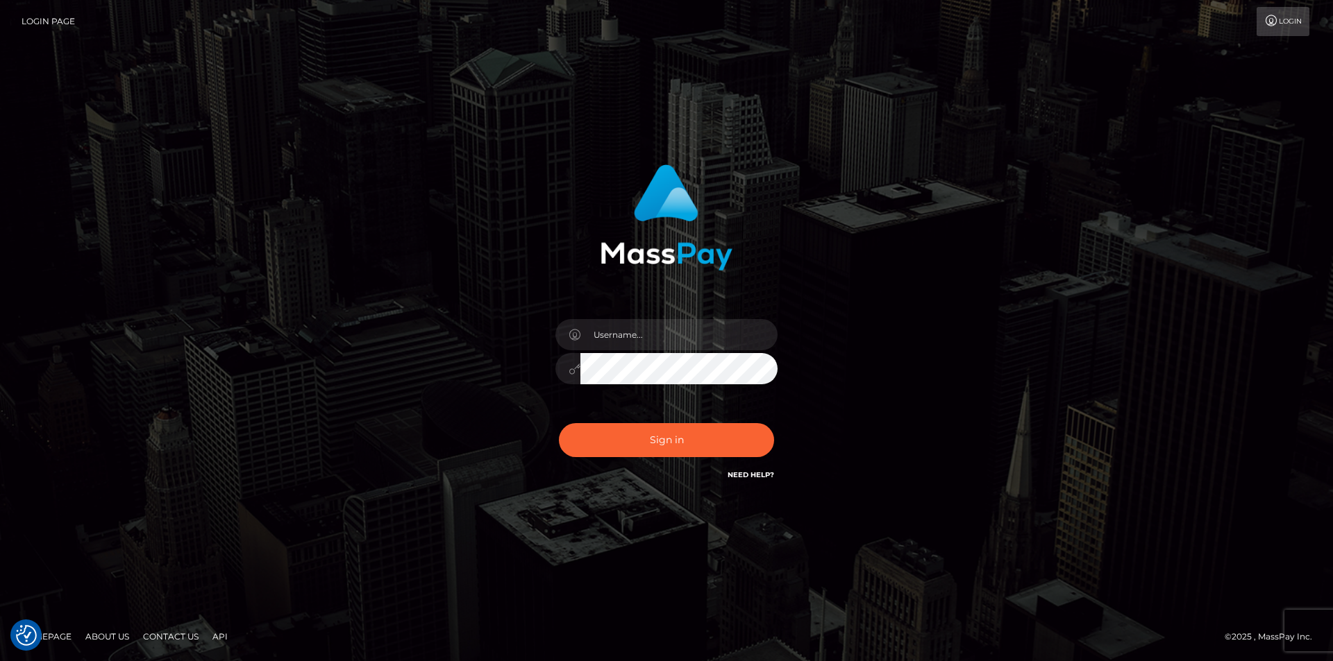
click at [804, 349] on div "Sign in" at bounding box center [666, 323] width 364 height 339
click at [574, 378] on div at bounding box center [567, 368] width 25 height 31
click at [573, 376] on div at bounding box center [567, 368] width 25 height 31
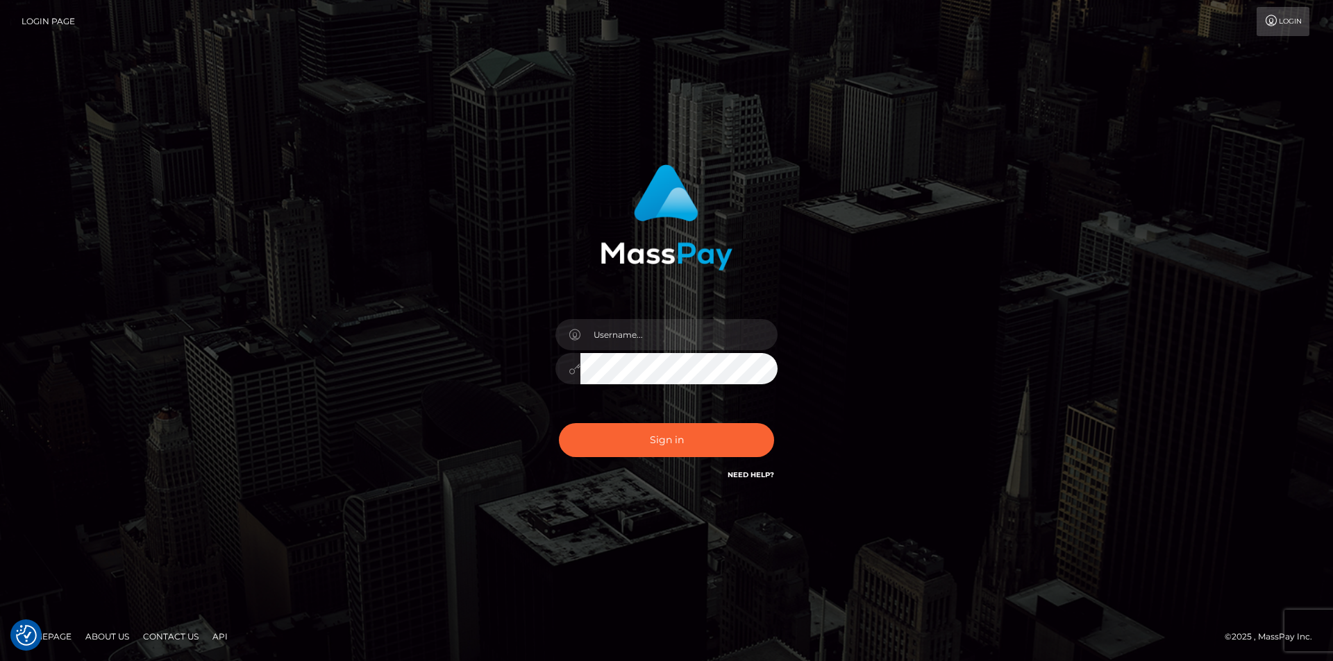
click at [573, 376] on div at bounding box center [567, 368] width 25 height 31
click at [1292, 18] on link "Login" at bounding box center [1282, 21] width 53 height 29
click at [1292, 19] on link "Login" at bounding box center [1282, 21] width 53 height 29
click at [1288, 20] on link "Login" at bounding box center [1282, 21] width 53 height 29
click at [1288, 22] on link "Login" at bounding box center [1282, 21] width 53 height 29
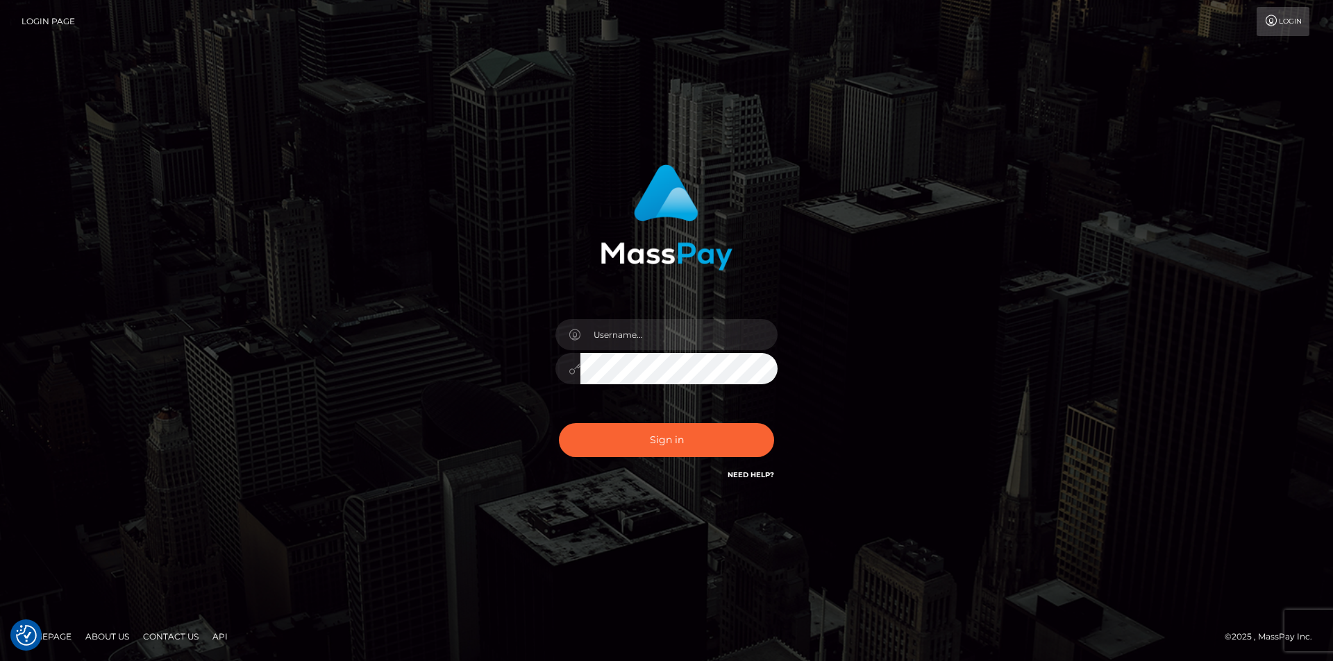
click at [1288, 22] on link "Login" at bounding box center [1282, 21] width 53 height 29
click at [638, 317] on div at bounding box center [666, 362] width 243 height 106
drag, startPoint x: 573, startPoint y: 373, endPoint x: 632, endPoint y: 314, distance: 83.9
click at [572, 373] on icon at bounding box center [574, 369] width 12 height 11
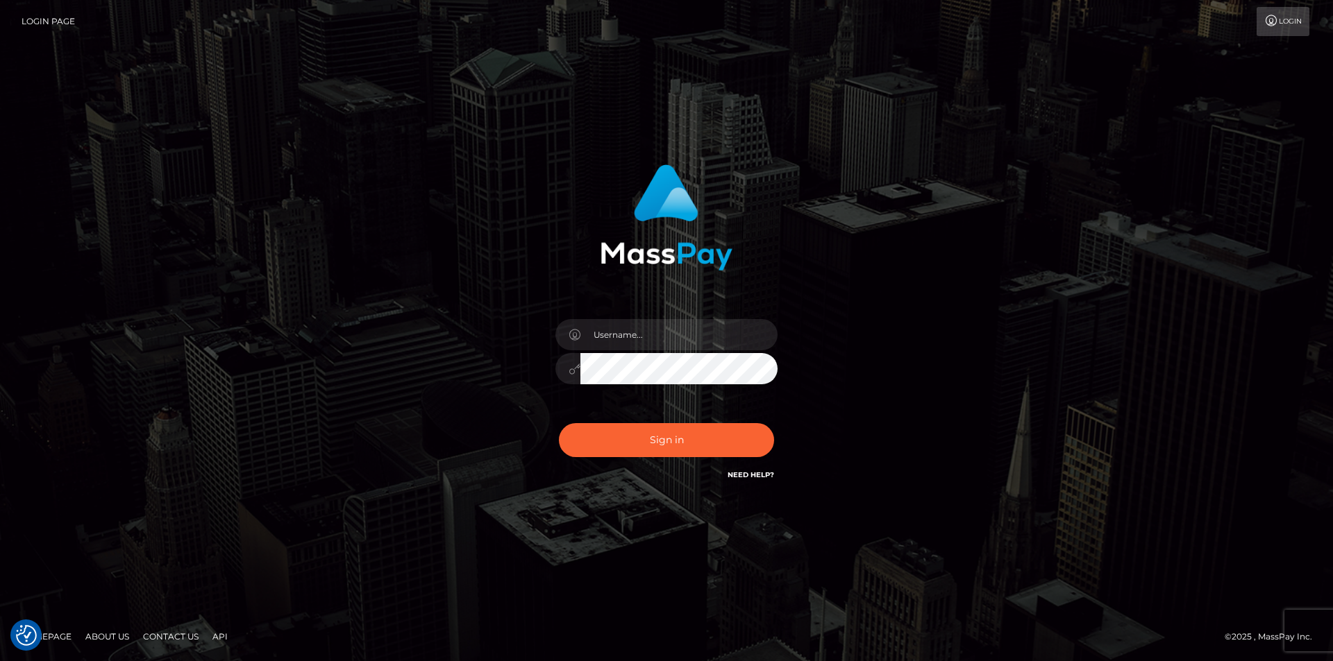
click at [572, 373] on icon at bounding box center [574, 369] width 12 height 11
click at [632, 314] on div at bounding box center [666, 362] width 243 height 106
click at [643, 342] on input "text" at bounding box center [678, 334] width 197 height 31
type input "melissakoya22@gmail.com"
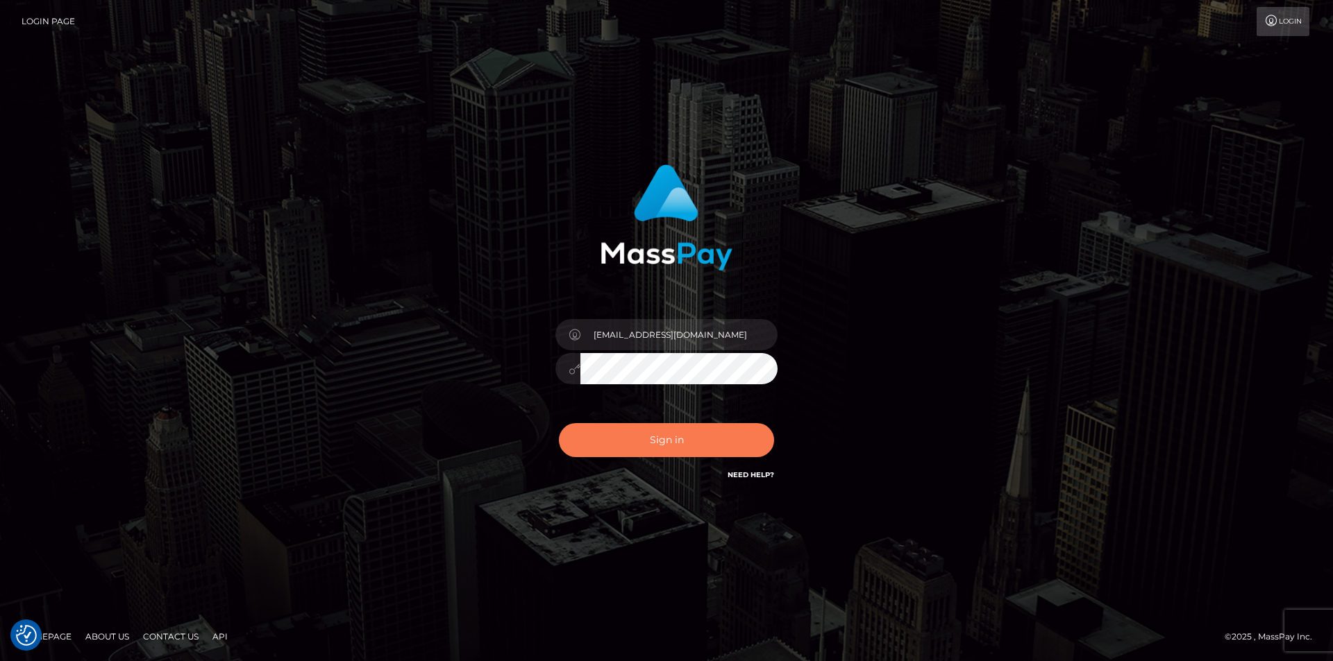
click at [721, 443] on button "Sign in" at bounding box center [666, 440] width 215 height 34
click at [721, 443] on div "Sign in Need Help?" at bounding box center [666, 446] width 243 height 62
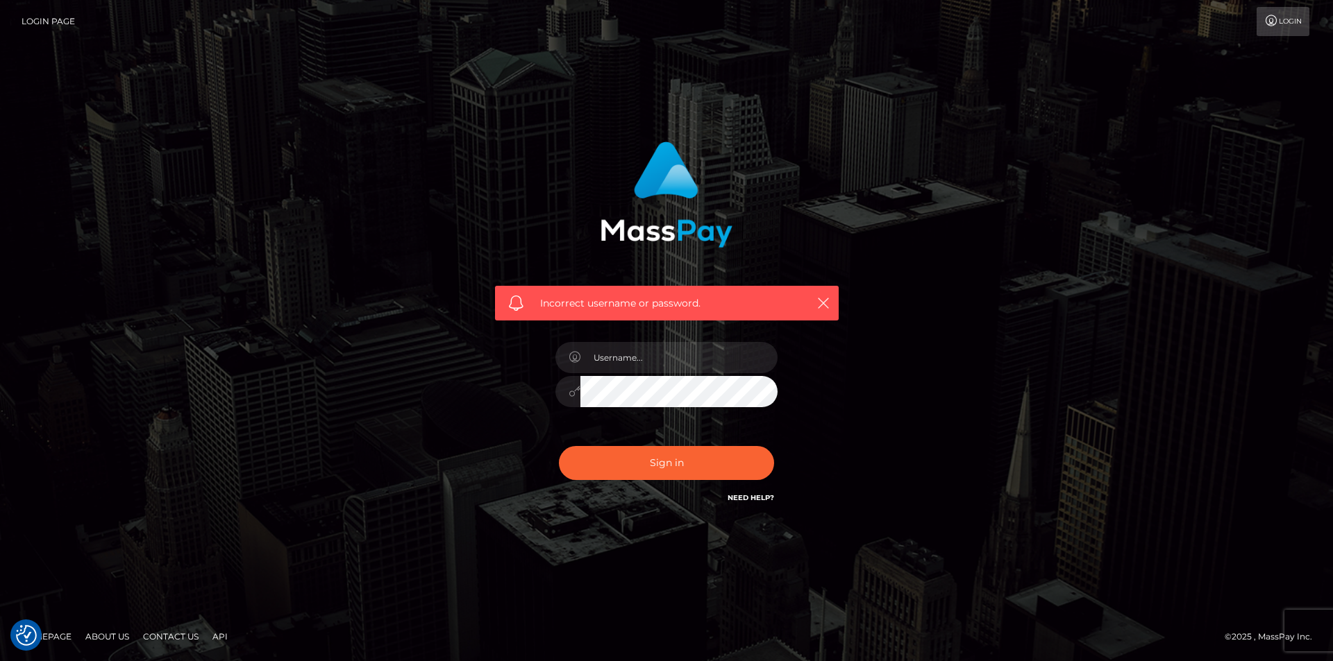
click at [616, 305] on span "Incorrect username or password." at bounding box center [666, 303] width 253 height 15
drag, startPoint x: 616, startPoint y: 305, endPoint x: 300, endPoint y: 72, distance: 392.8
click at [615, 304] on span "Incorrect username or password." at bounding box center [666, 303] width 253 height 15
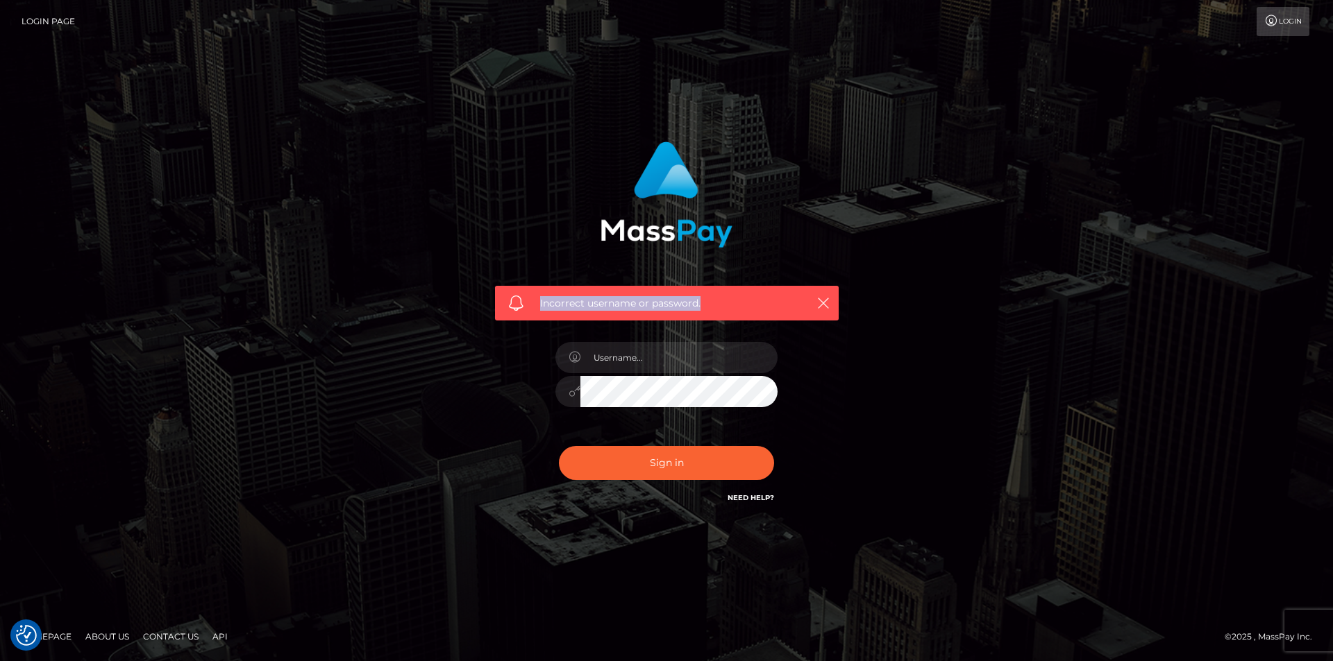
click at [31, 32] on link "Login Page" at bounding box center [48, 21] width 53 height 29
click at [31, 31] on link "Login Page" at bounding box center [48, 21] width 53 height 29
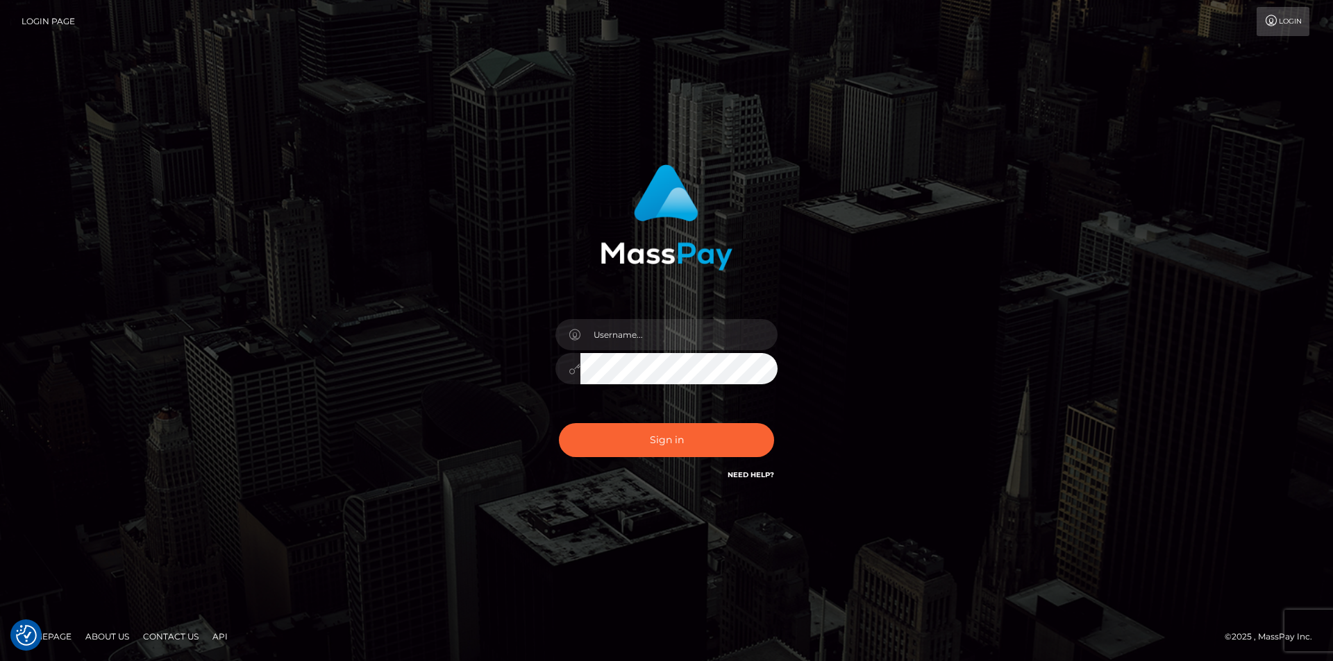
click at [634, 370] on div at bounding box center [666, 362] width 243 height 106
click at [772, 385] on div at bounding box center [666, 362] width 243 height 106
click at [1256, 62] on div "Sign in" at bounding box center [666, 331] width 1333 height 562
drag, startPoint x: 1256, startPoint y: 62, endPoint x: 1270, endPoint y: 42, distance: 24.1
click at [1256, 62] on div "Sign in" at bounding box center [666, 331] width 1333 height 562
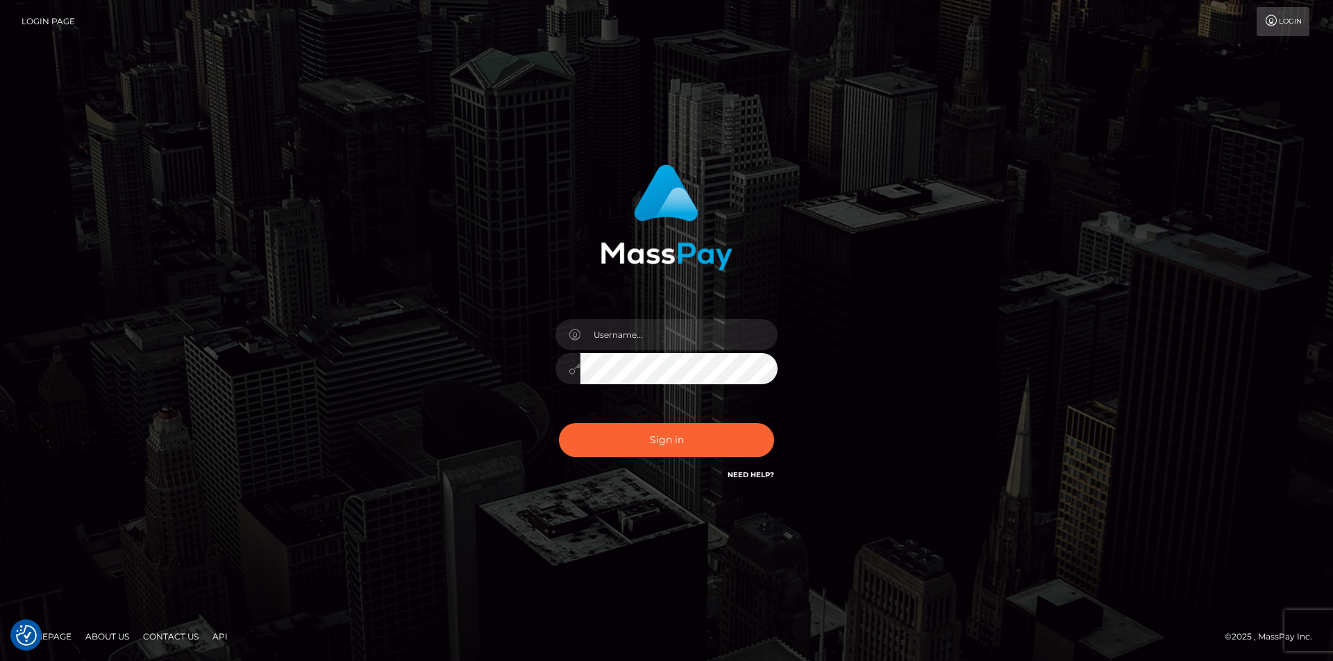
click at [1282, 28] on link "Login" at bounding box center [1282, 21] width 53 height 29
click at [577, 324] on div at bounding box center [567, 334] width 25 height 31
click at [583, 335] on input "text" at bounding box center [678, 334] width 197 height 31
drag, startPoint x: 751, startPoint y: 337, endPoint x: 752, endPoint y: 350, distance: 12.5
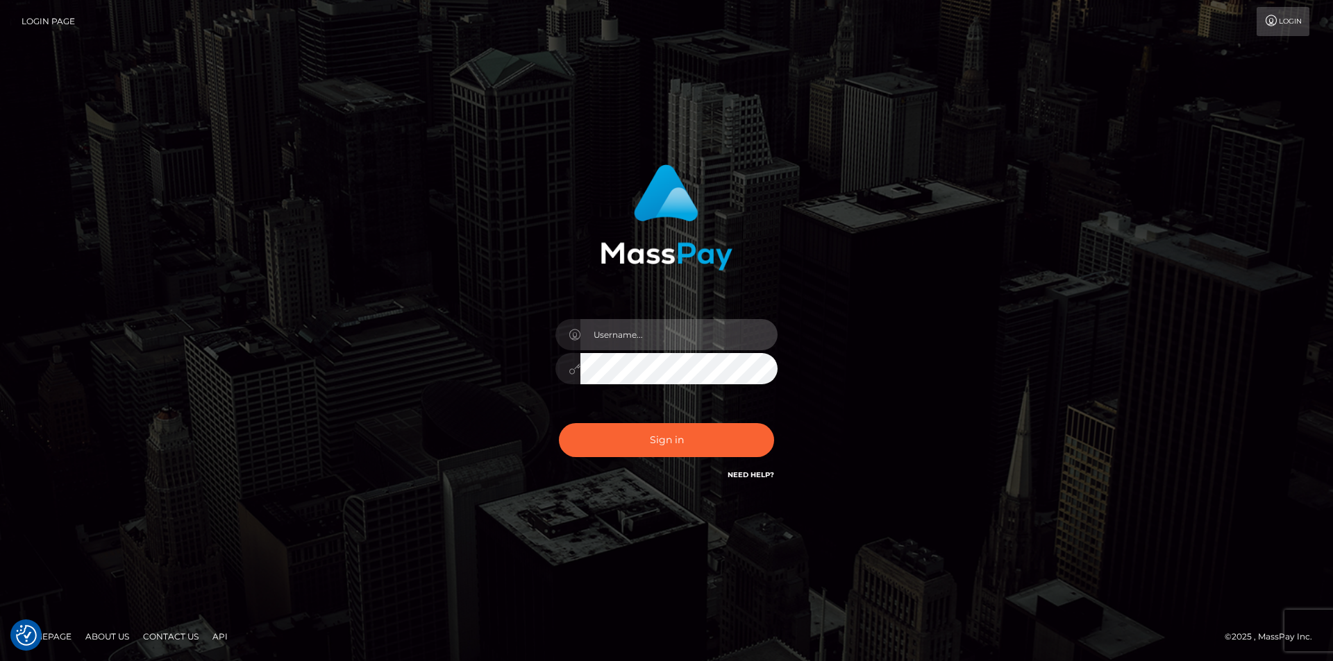
click at [752, 350] on input "text" at bounding box center [678, 334] width 197 height 31
type input "melissakoya22@gmail.com"
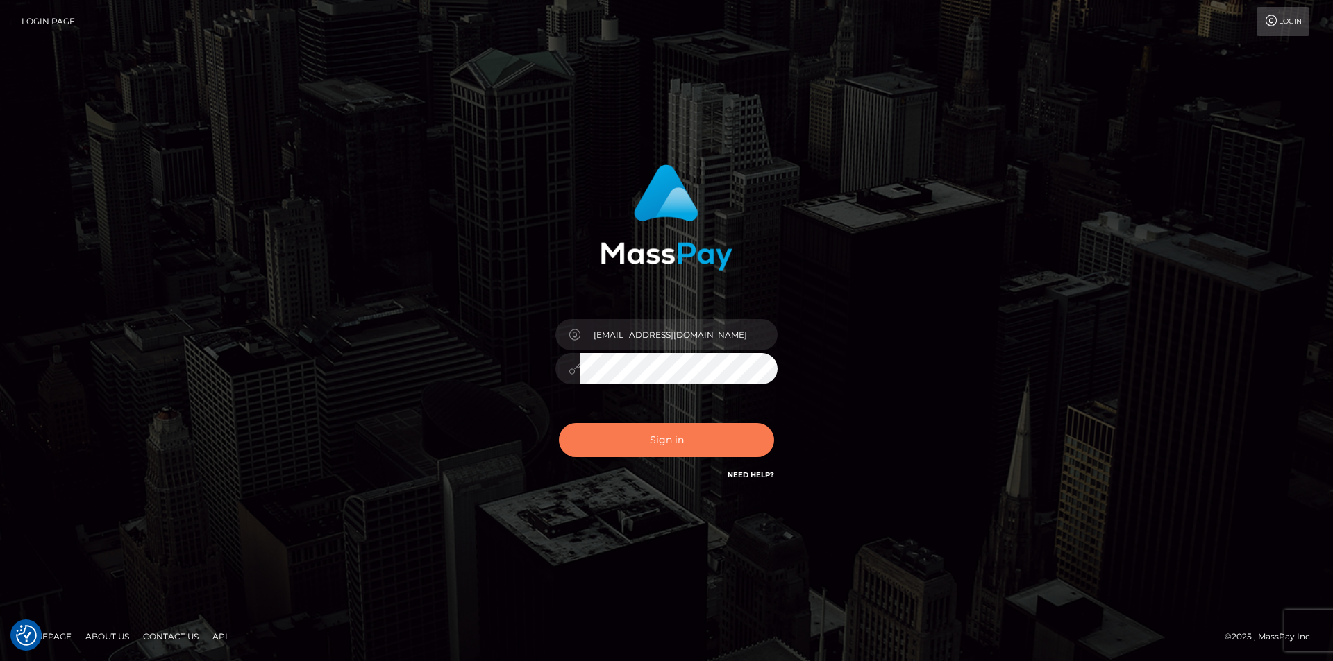
drag, startPoint x: 698, startPoint y: 421, endPoint x: 700, endPoint y: 429, distance: 8.8
click at [700, 429] on div "Sign in Need Help?" at bounding box center [666, 446] width 243 height 62
click at [700, 429] on button "Sign in" at bounding box center [666, 440] width 215 height 34
click at [702, 442] on div "Sign in Need Help?" at bounding box center [666, 446] width 243 height 62
drag, startPoint x: 786, startPoint y: 481, endPoint x: 767, endPoint y: 462, distance: 27.5
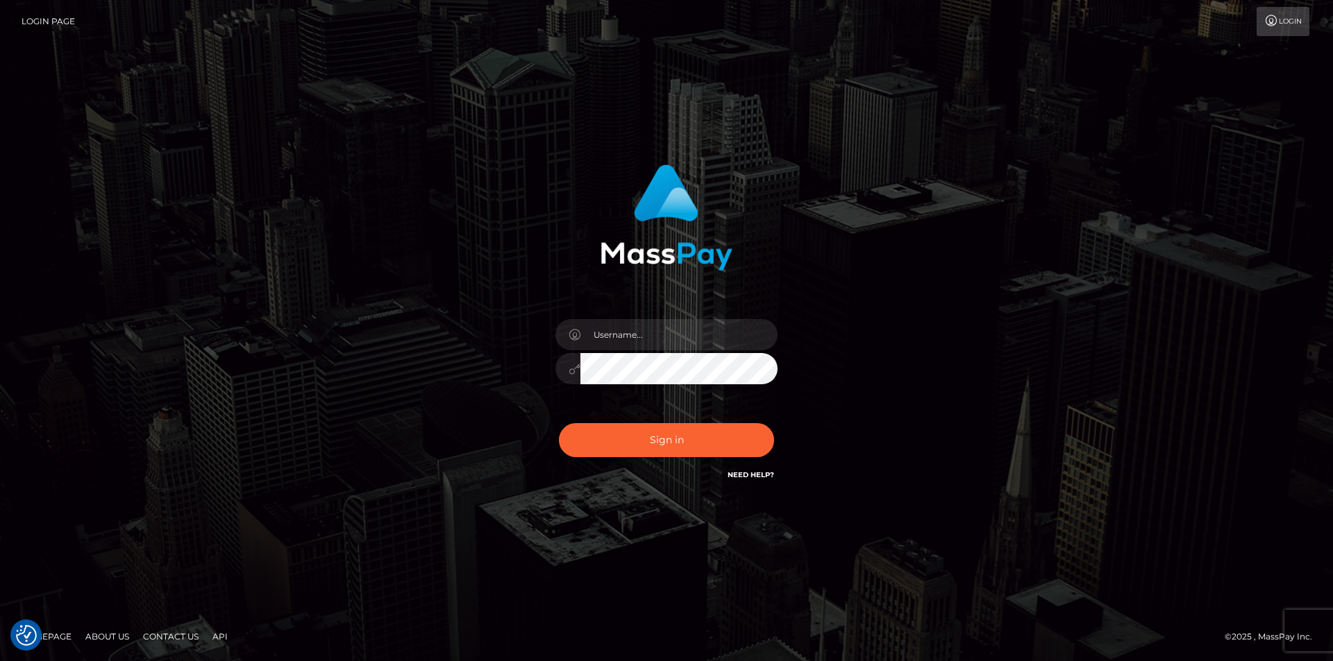
click at [773, 467] on div "Sign in" at bounding box center [666, 323] width 364 height 339
click at [767, 462] on div "Sign in Need Help?" at bounding box center [666, 446] width 243 height 62
click at [750, 476] on link "Need Help?" at bounding box center [750, 475] width 47 height 9
click at [159, 620] on footer "Homepage About Us Contact Us API © 2025 , MassPay Inc." at bounding box center [666, 637] width 1333 height 49
drag, startPoint x: 159, startPoint y: 620, endPoint x: 154, endPoint y: 638, distance: 18.7
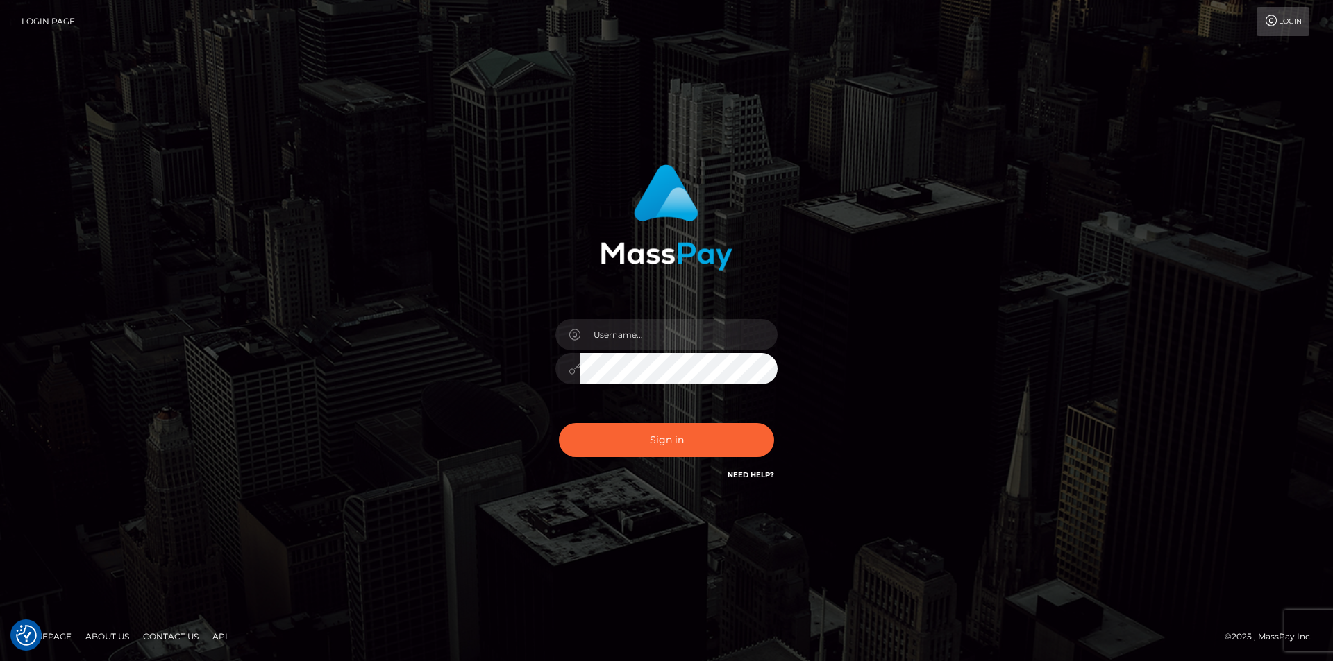
click at [158, 620] on footer "Homepage About Us Contact Us API © 2025 , MassPay Inc." at bounding box center [666, 637] width 1333 height 49
click at [154, 638] on link "Contact Us" at bounding box center [170, 637] width 67 height 22
click at [165, 643] on link "Contact Us" at bounding box center [170, 637] width 67 height 22
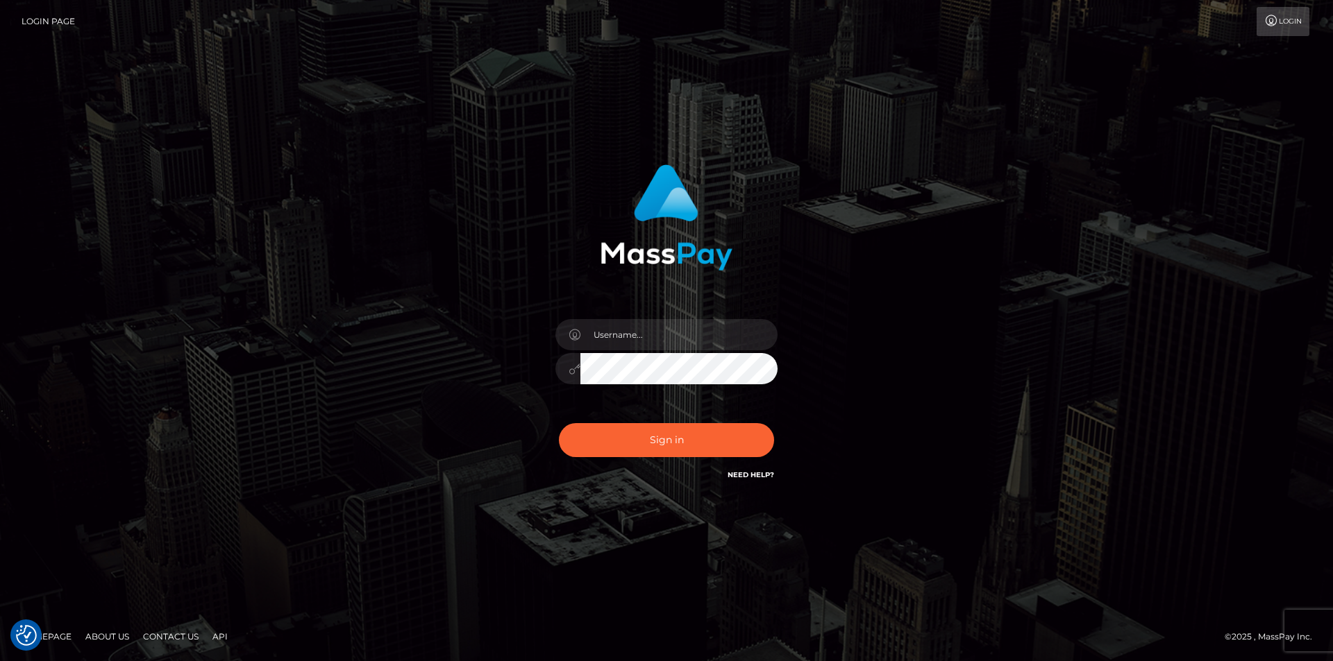
click at [165, 643] on link "Contact Us" at bounding box center [170, 637] width 67 height 22
click at [167, 635] on link "Contact Us" at bounding box center [170, 637] width 67 height 22
